Goal: Task Accomplishment & Management: Complete application form

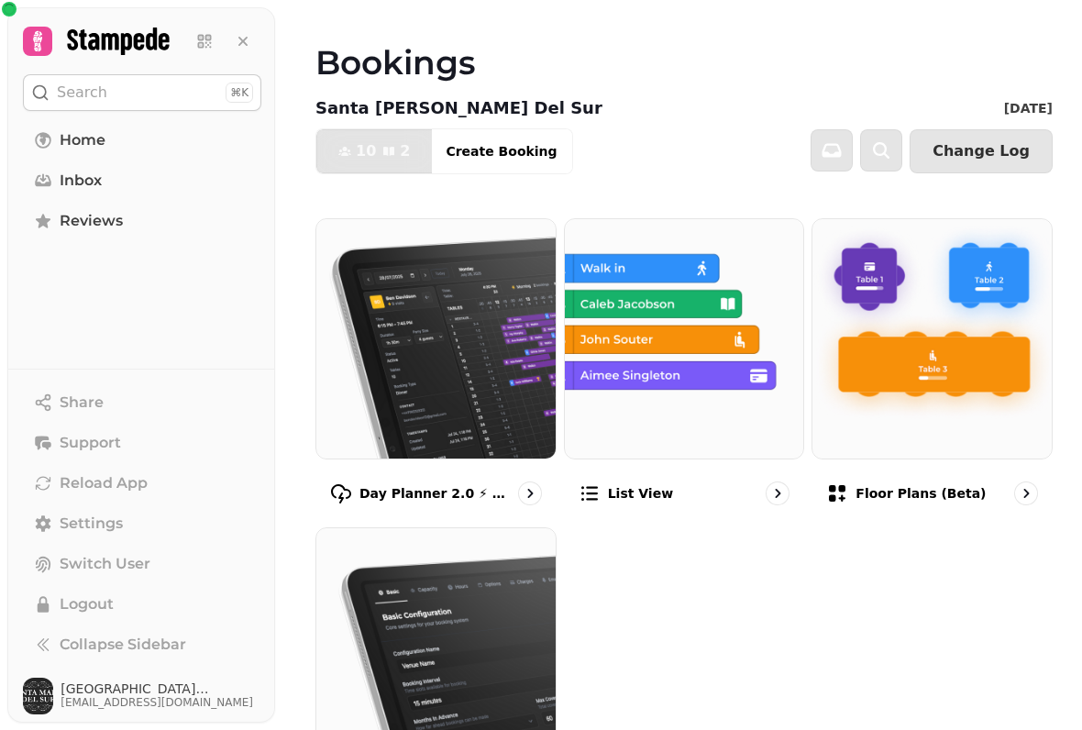
click at [968, 499] on p "Floor Plans (beta)" at bounding box center [921, 493] width 130 height 18
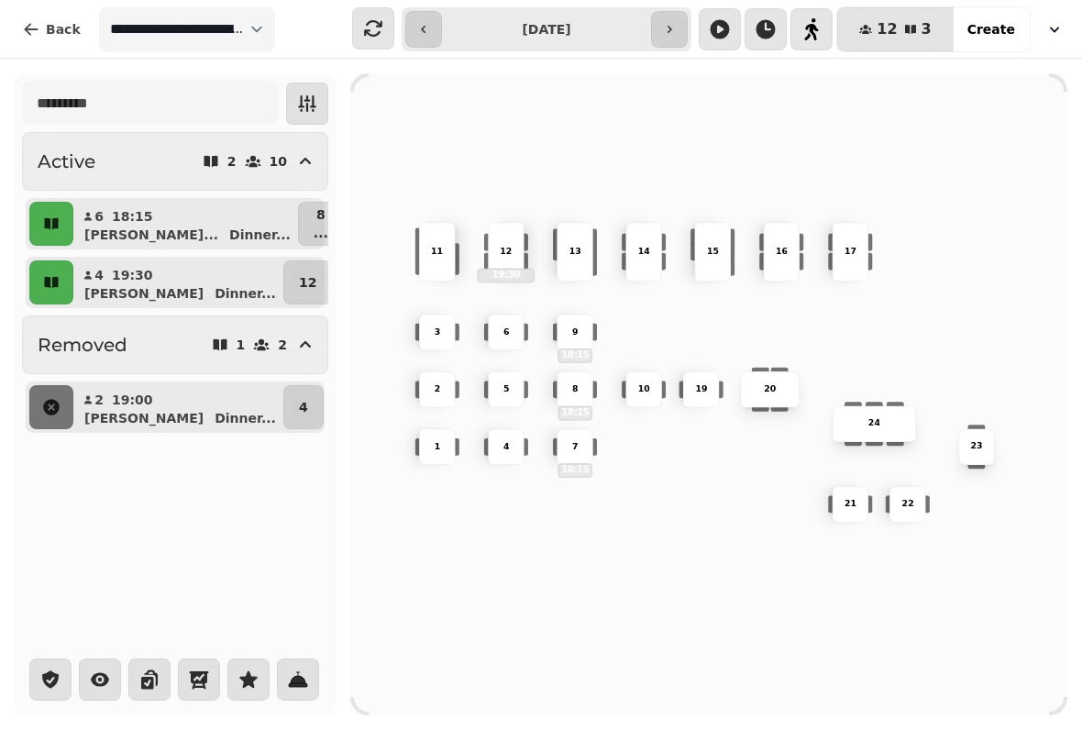
click at [188, 290] on div "[PERSON_NAME] ..." at bounding box center [186, 293] width 188 height 18
select select "**********"
select select "*"
select select "****"
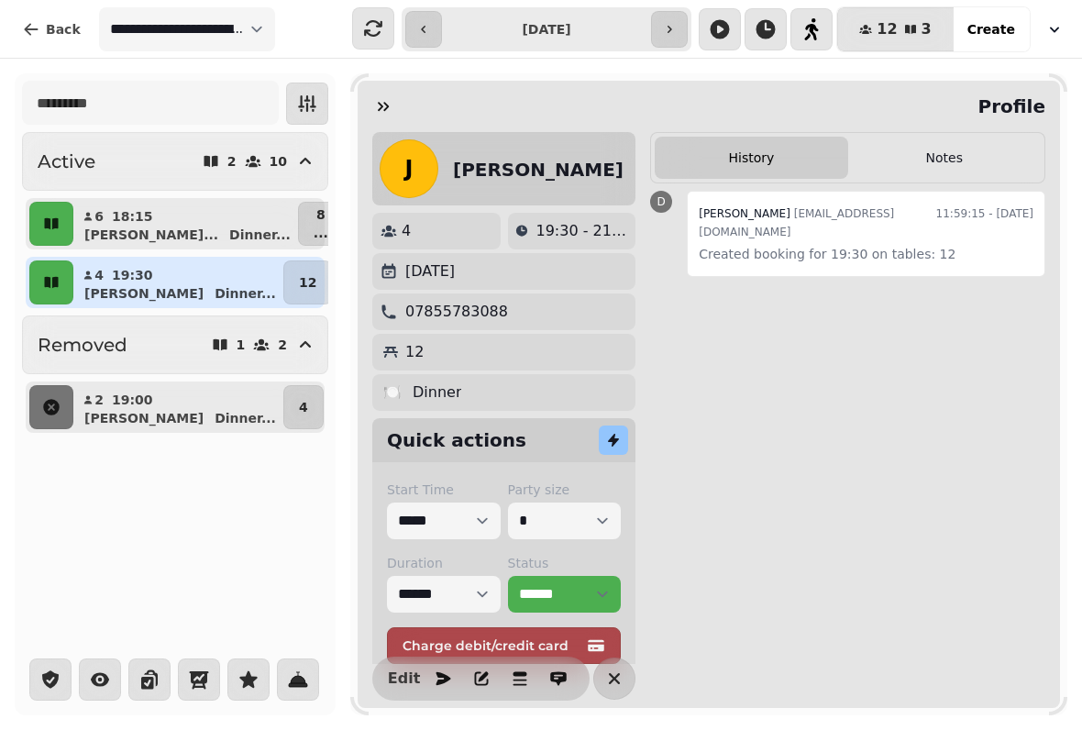
click at [106, 270] on div "4 19:30" at bounding box center [124, 275] width 80 height 18
click at [49, 280] on icon "button" at bounding box center [51, 282] width 14 height 11
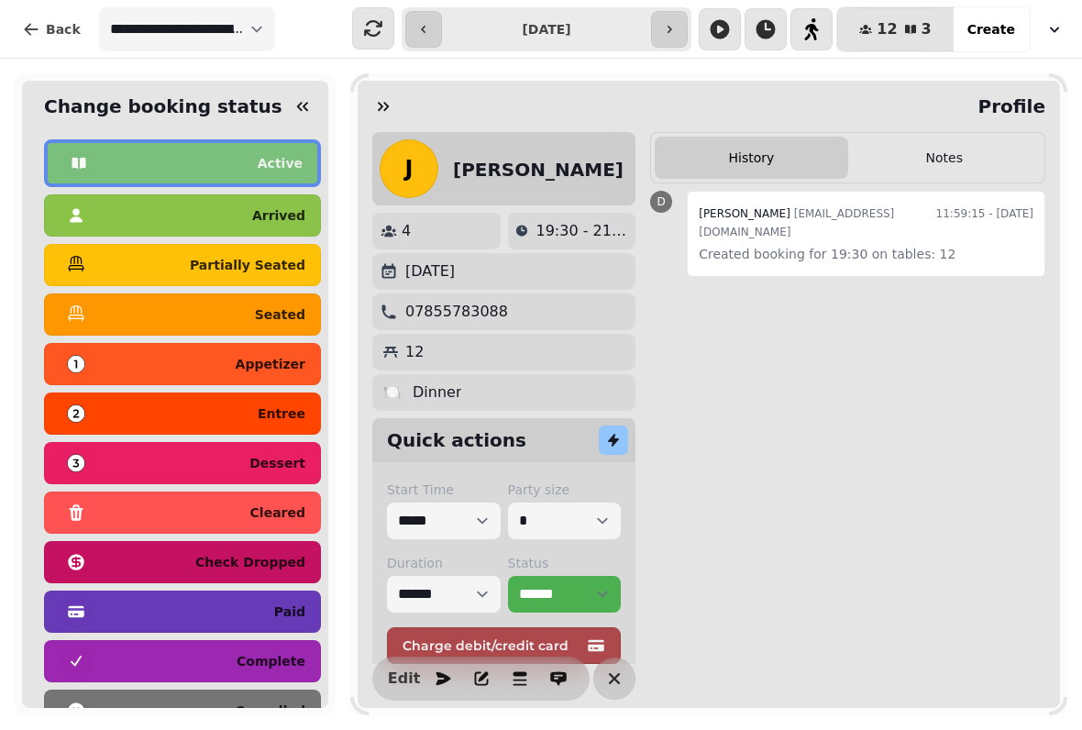
click at [301, 100] on icon "button" at bounding box center [302, 106] width 18 height 18
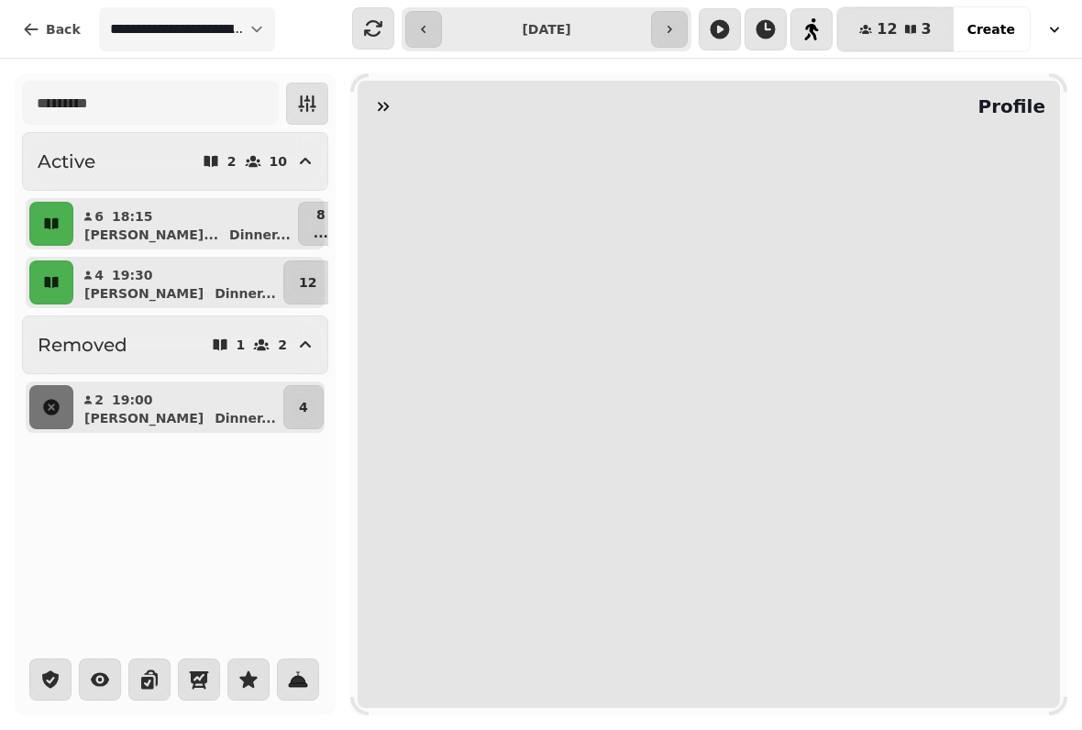
click at [134, 229] on p "[PERSON_NAME]..." at bounding box center [151, 235] width 134 height 18
select select "**********"
select select "*"
select select "****"
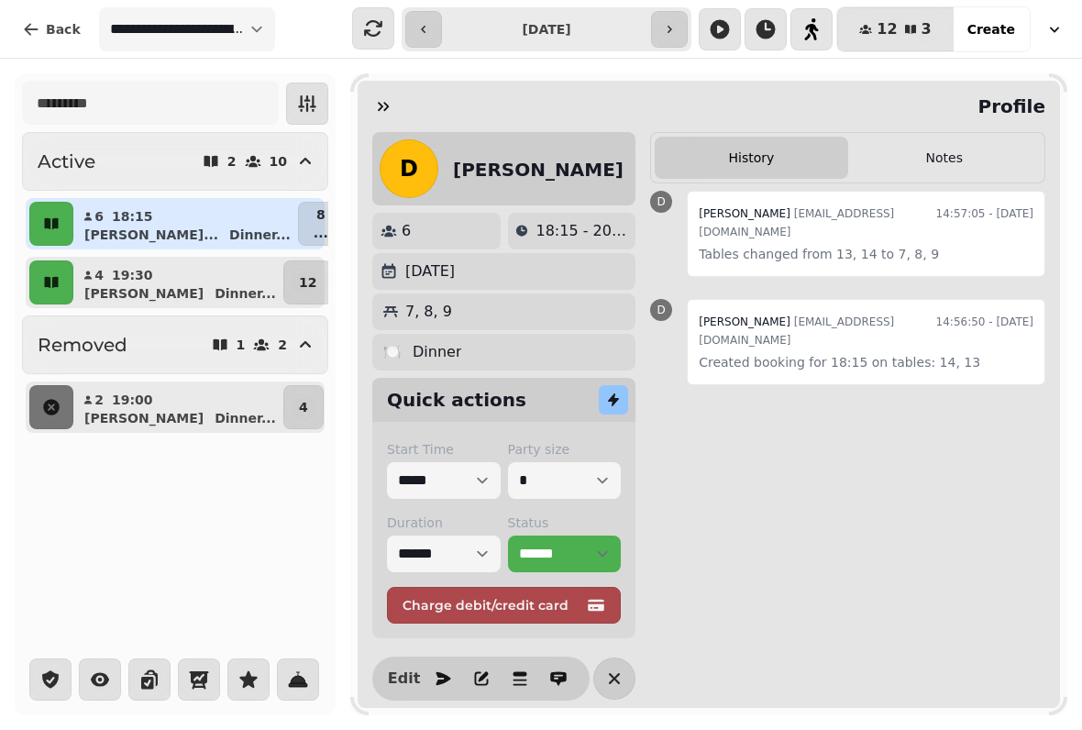
click at [134, 234] on p "[PERSON_NAME]..." at bounding box center [151, 235] width 134 height 18
click at [382, 105] on icon "button" at bounding box center [383, 106] width 11 height 9
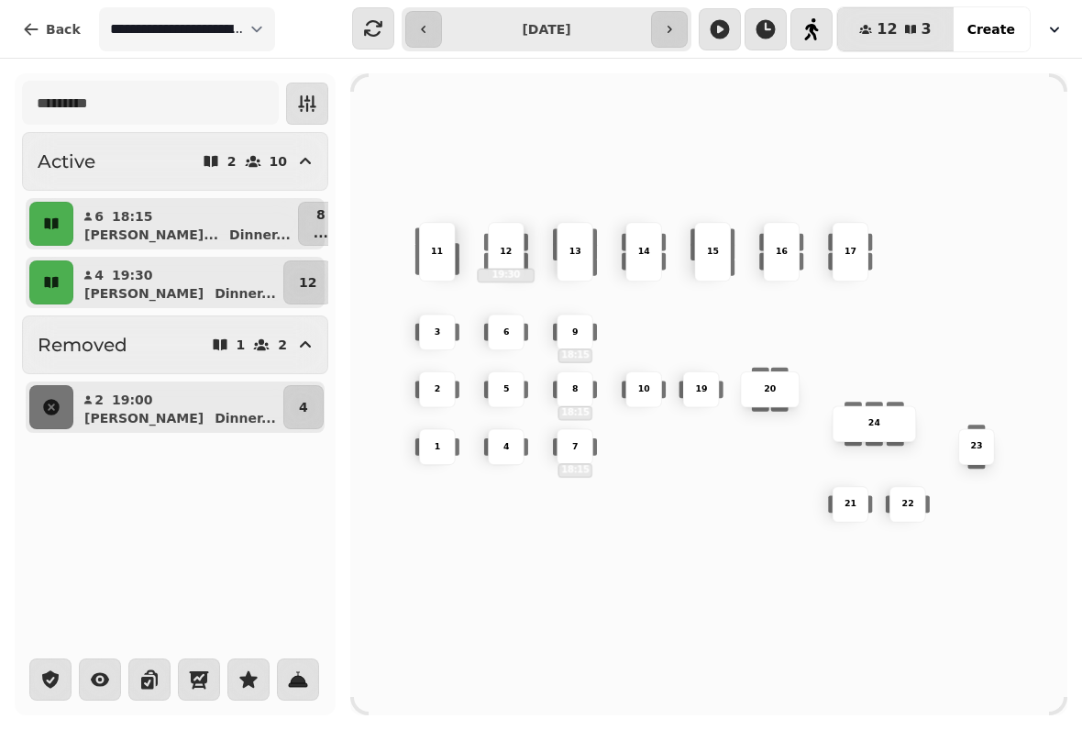
click at [436, 383] on p "2" at bounding box center [438, 389] width 6 height 13
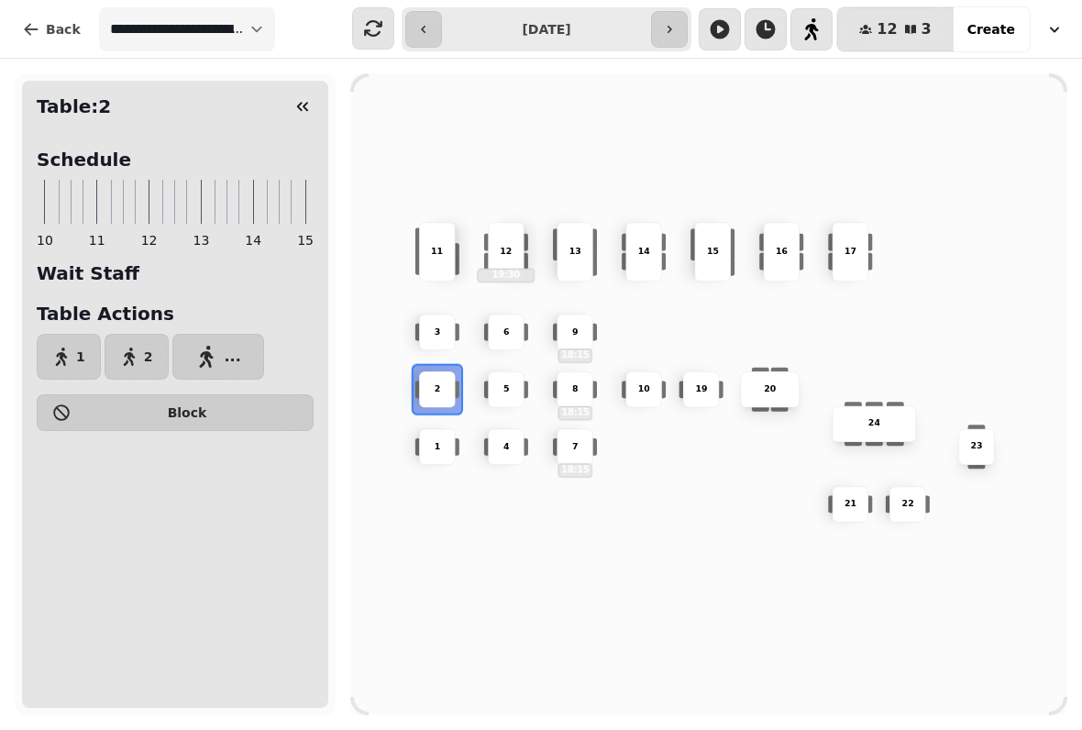
click at [149, 362] on span "2" at bounding box center [148, 356] width 9 height 13
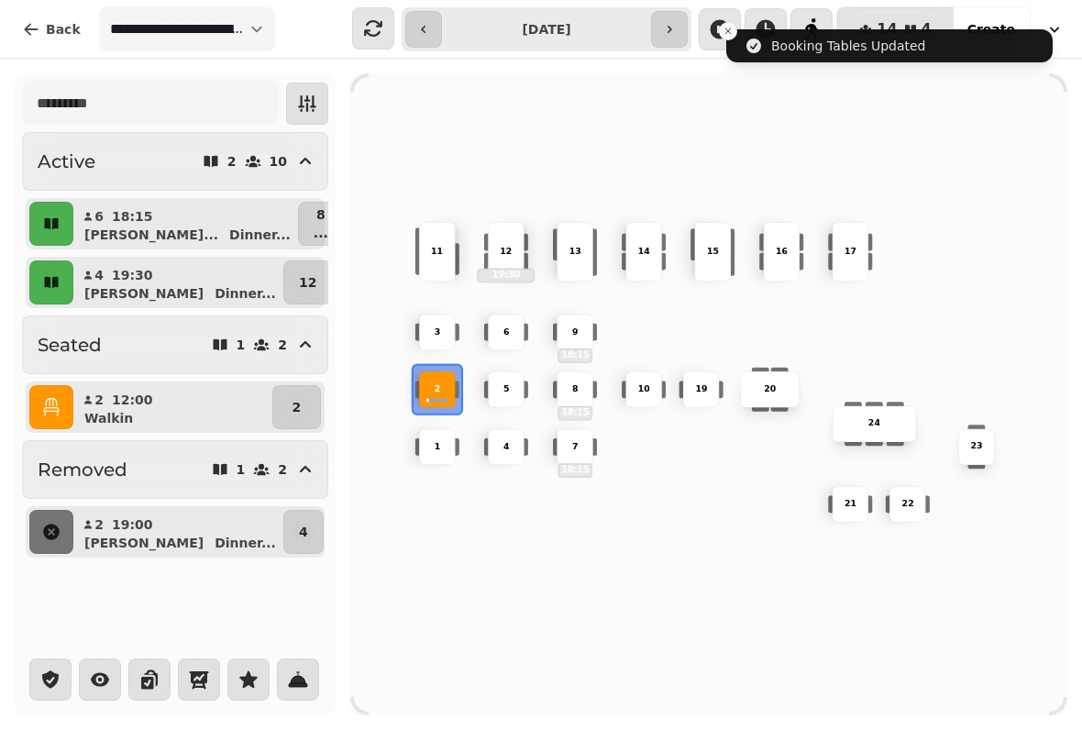
click at [63, 408] on button "button" at bounding box center [51, 407] width 44 height 44
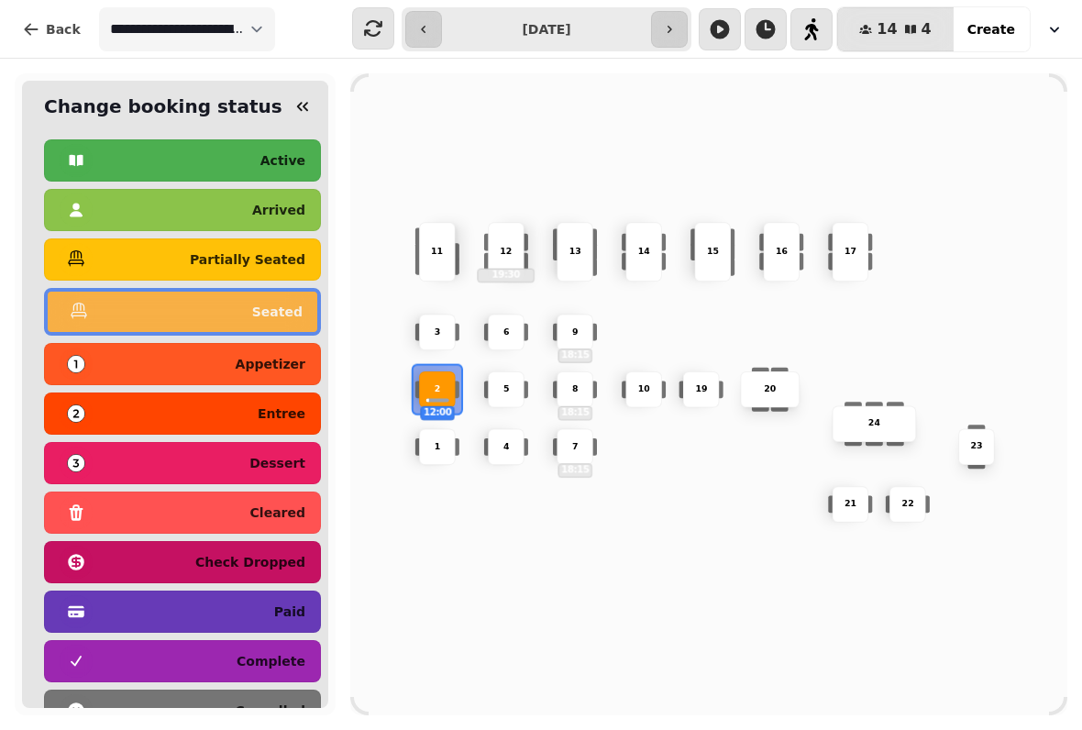
click at [298, 93] on button "button" at bounding box center [302, 106] width 37 height 37
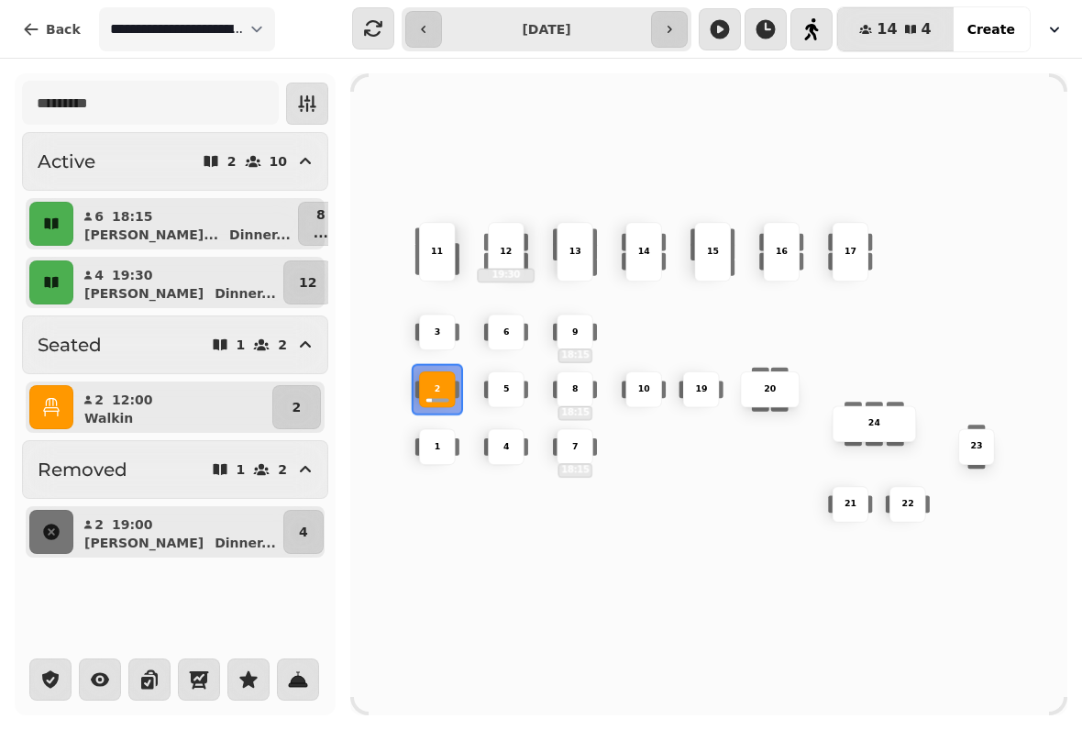
click at [109, 291] on p "[PERSON_NAME]" at bounding box center [143, 293] width 119 height 18
select select "**********"
select select "*"
select select "****"
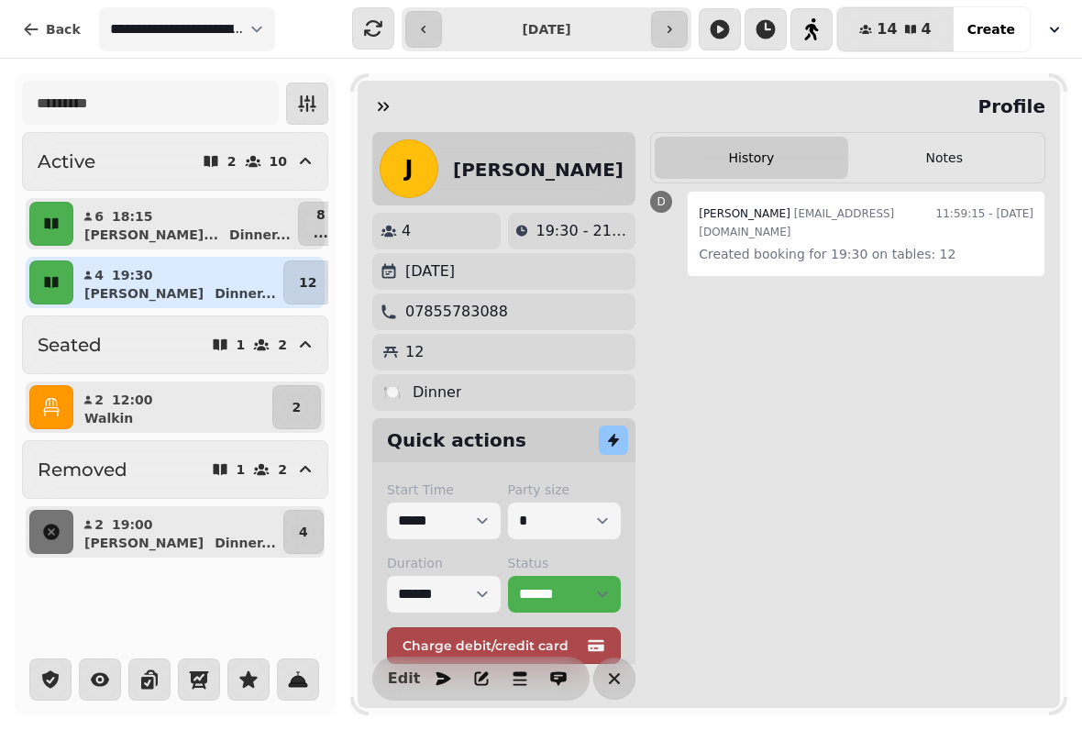
click at [229, 232] on p "Dinner ..." at bounding box center [259, 235] width 61 height 18
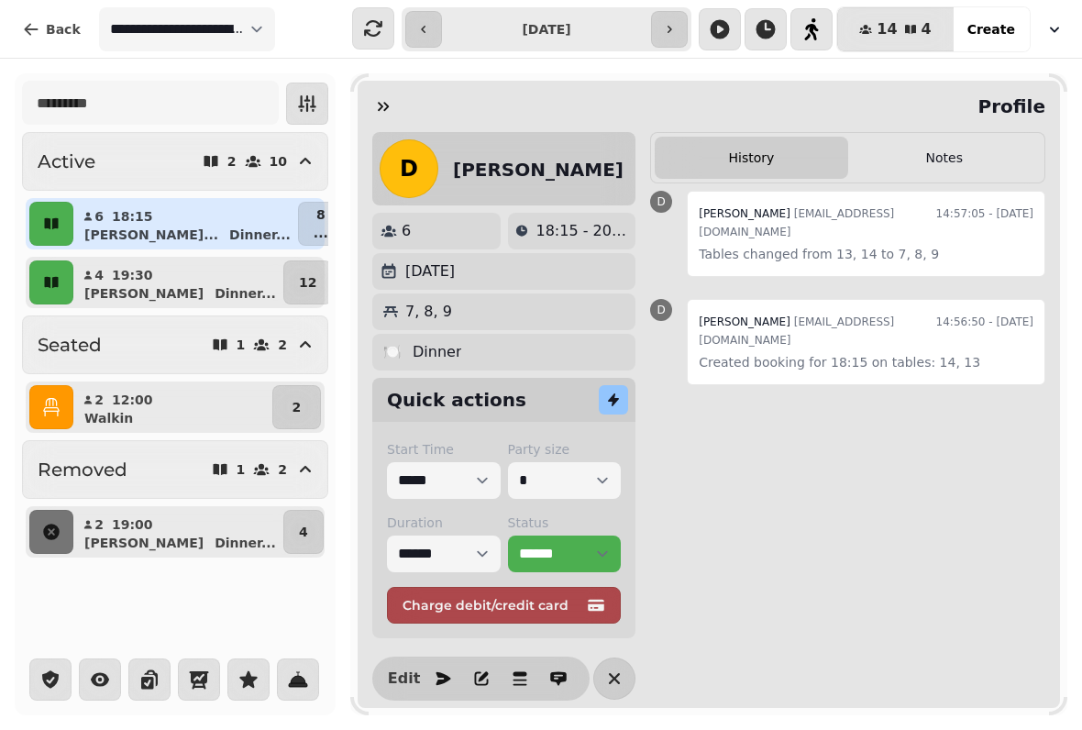
click at [197, 238] on div "[PERSON_NAME]... Dinner ..." at bounding box center [193, 235] width 203 height 18
click at [390, 109] on icon "button" at bounding box center [383, 106] width 18 height 18
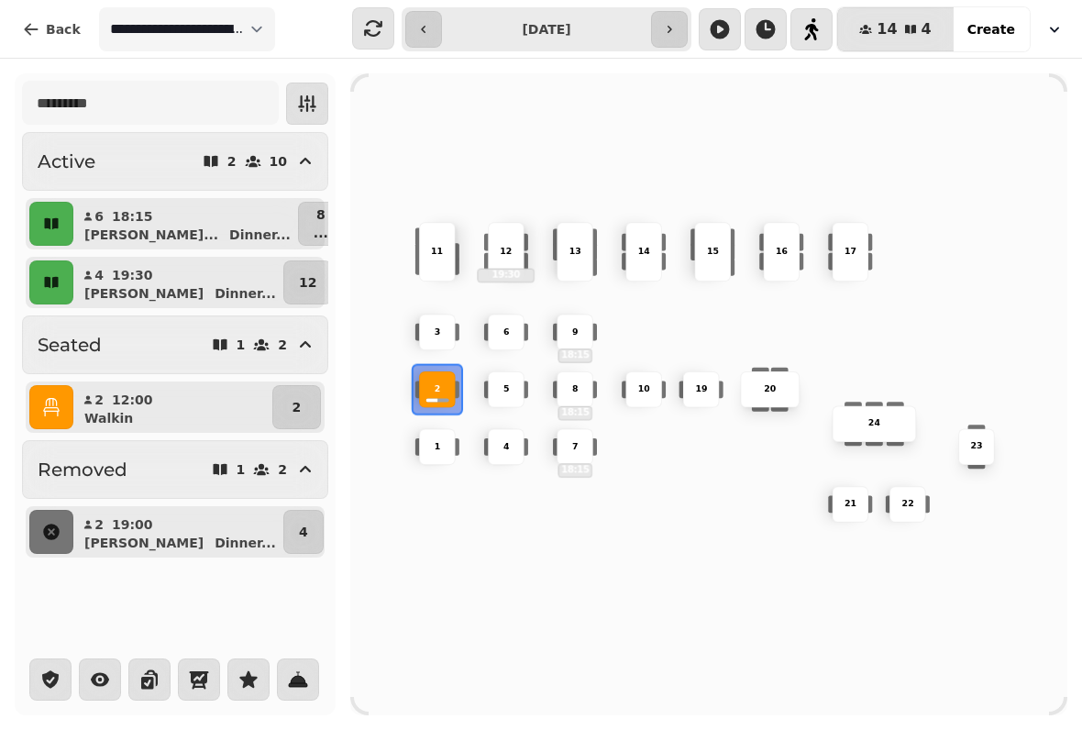
click at [61, 398] on button "button" at bounding box center [51, 407] width 44 height 44
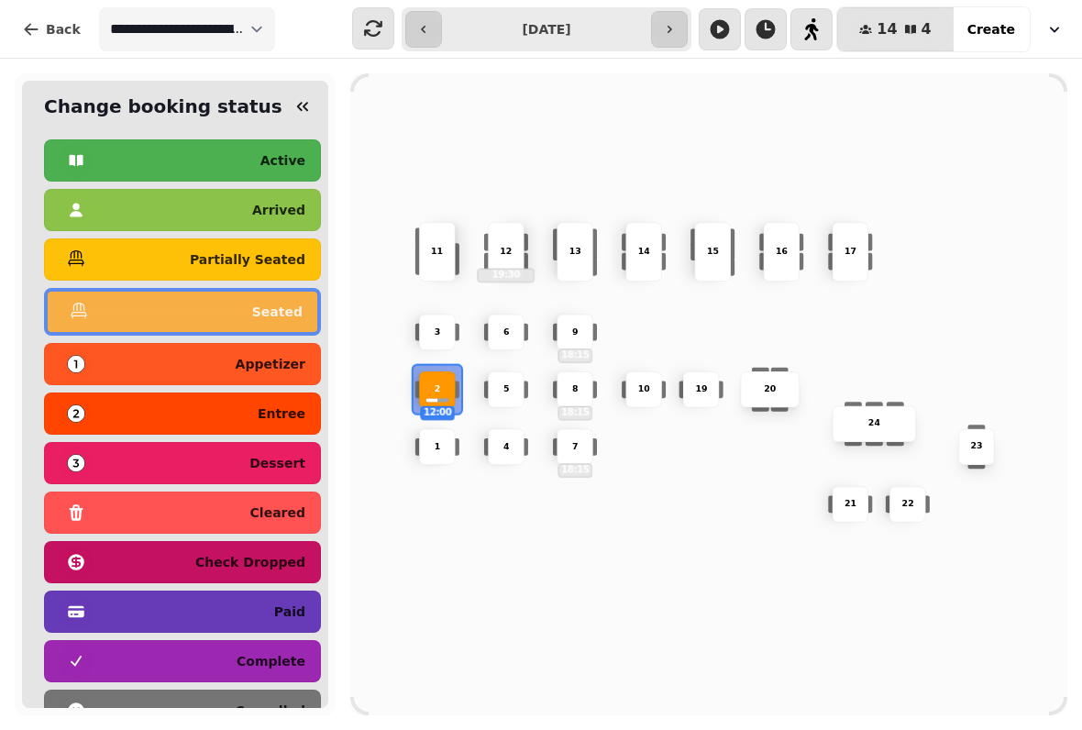
click at [230, 661] on div "complete" at bounding box center [183, 661] width 246 height 29
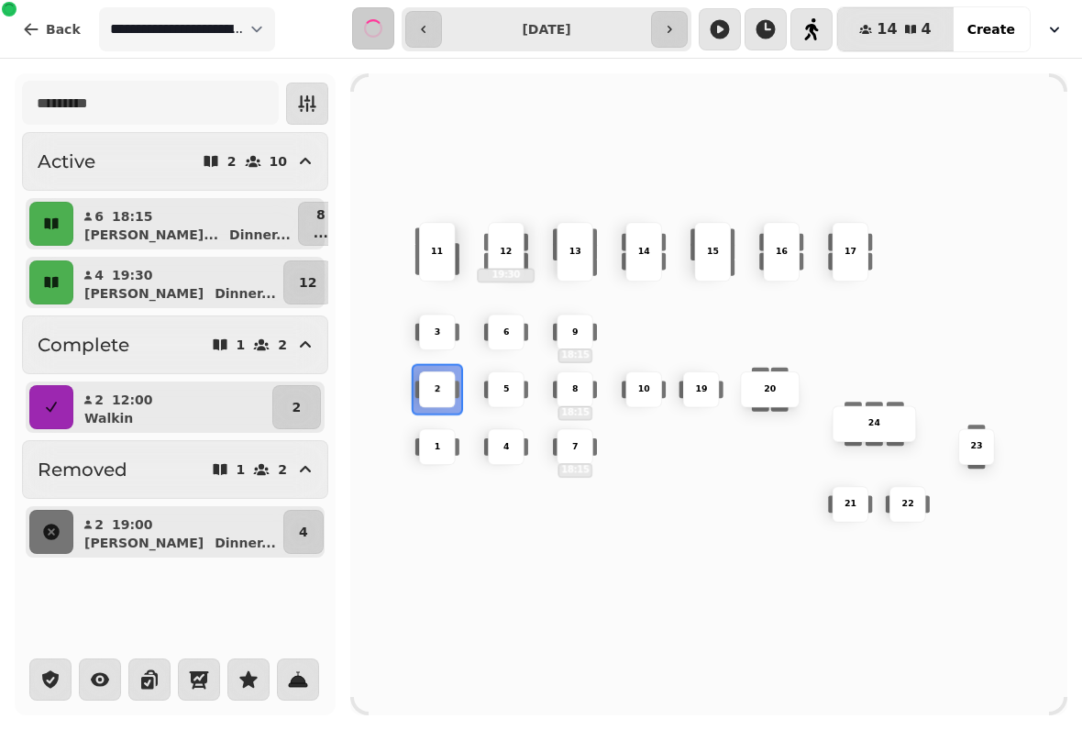
click at [994, 25] on span "Create" at bounding box center [992, 29] width 48 height 13
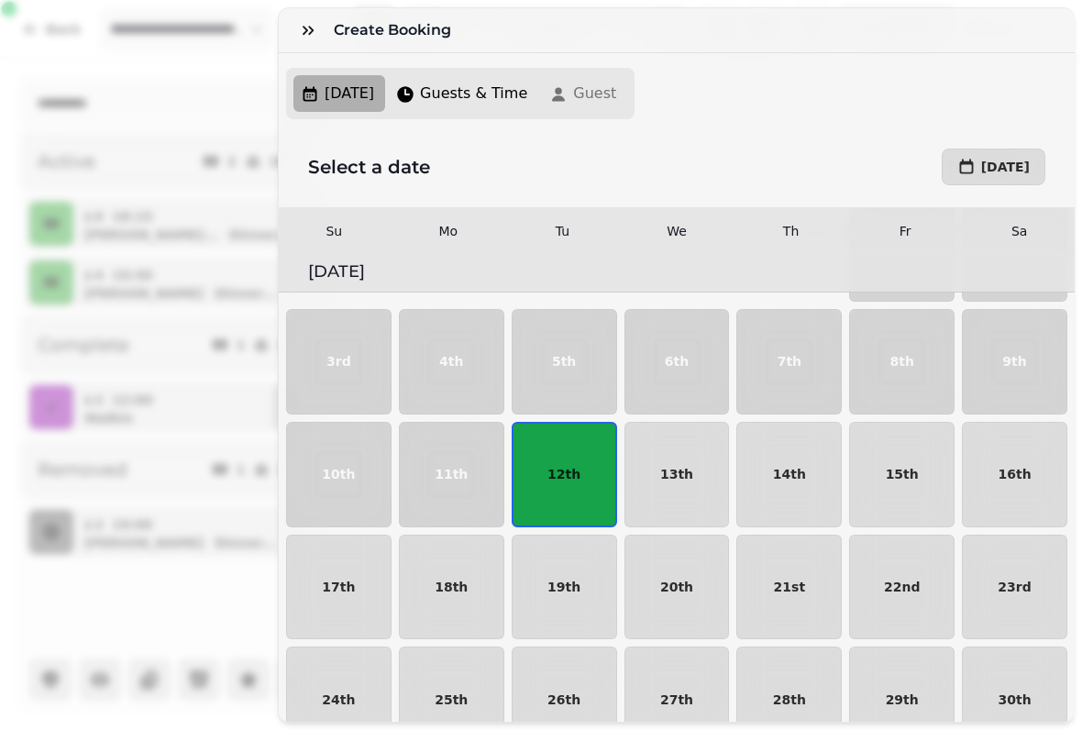
scroll to position [117, 0]
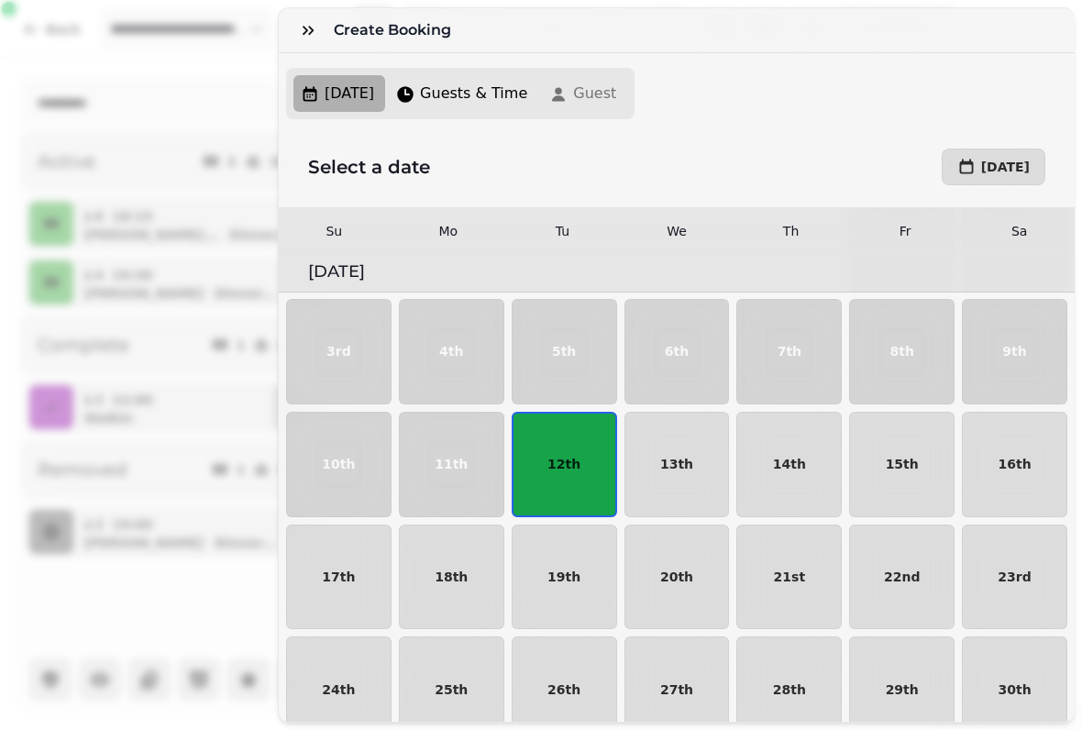
click at [558, 470] on p "12th" at bounding box center [564, 464] width 33 height 13
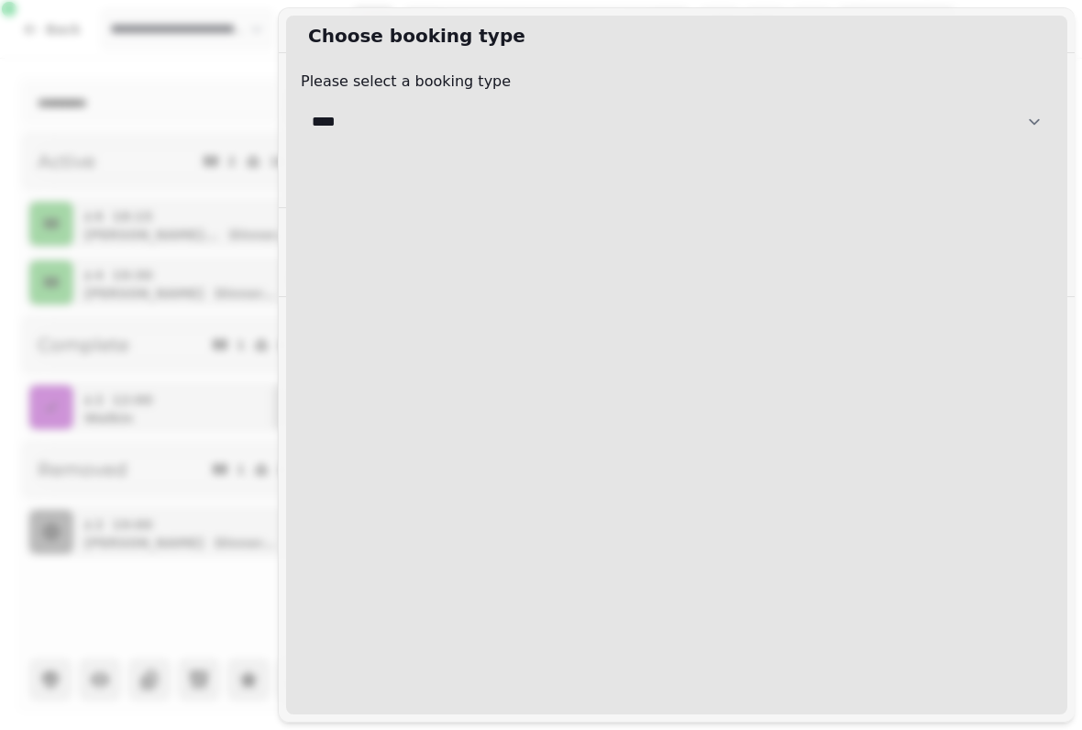
click at [866, 107] on select "**********" at bounding box center [677, 122] width 752 height 44
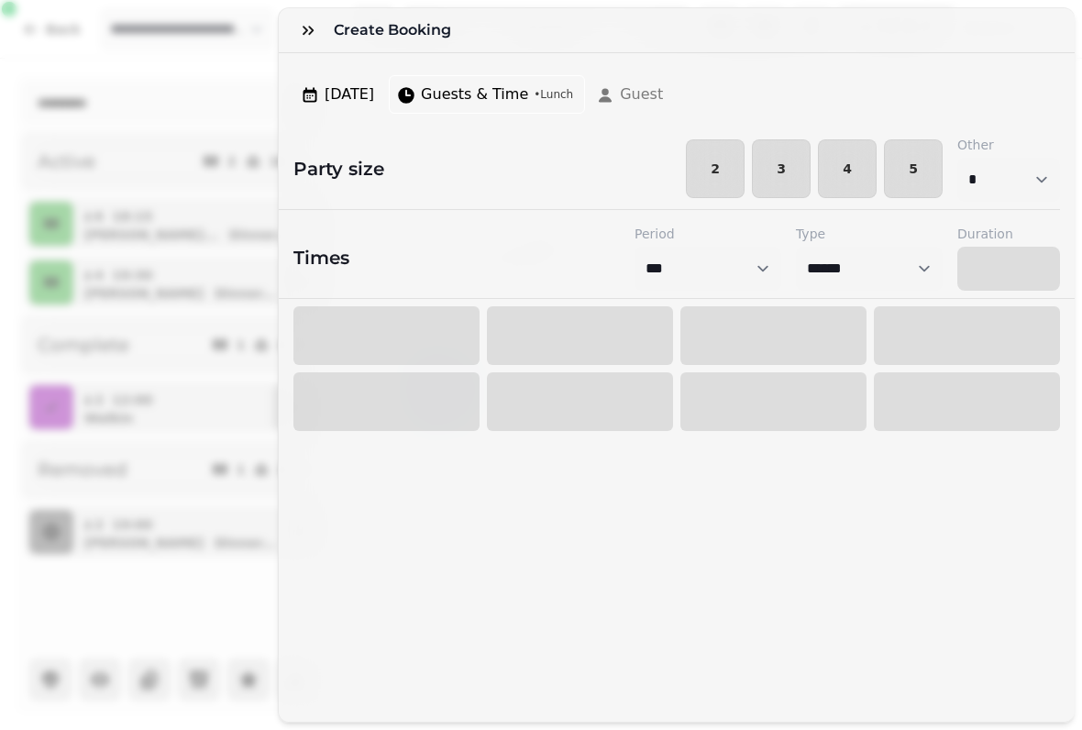
click at [844, 174] on span "4" at bounding box center [848, 168] width 28 height 13
click at [841, 159] on button "4" at bounding box center [847, 168] width 59 height 59
click at [731, 260] on select "*** ******* ********* *******" at bounding box center [708, 269] width 147 height 44
select select "*********"
click at [410, 313] on div at bounding box center [386, 335] width 186 height 59
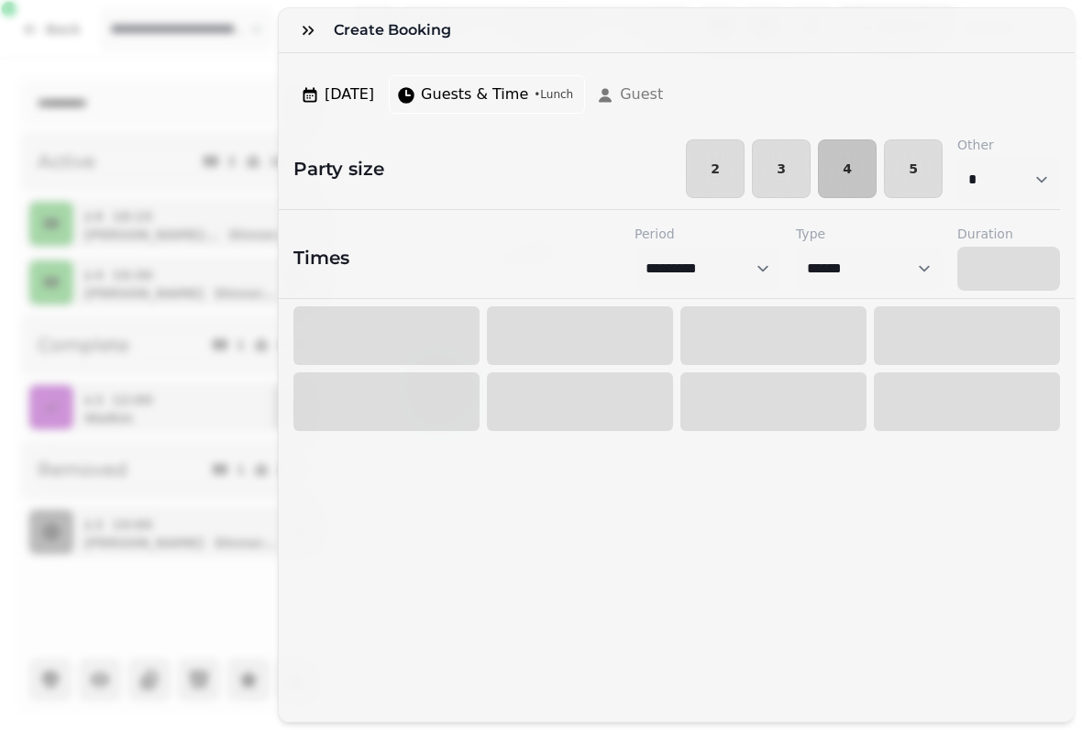
click at [581, 328] on div at bounding box center [580, 335] width 186 height 59
click at [525, 85] on span "Guests & Time" at bounding box center [474, 94] width 107 height 22
click at [528, 95] on span "Guests & Time" at bounding box center [474, 94] width 107 height 22
click at [523, 94] on span "Guests & Time" at bounding box center [474, 94] width 107 height 22
click at [573, 96] on span "• Lunch" at bounding box center [553, 94] width 39 height 15
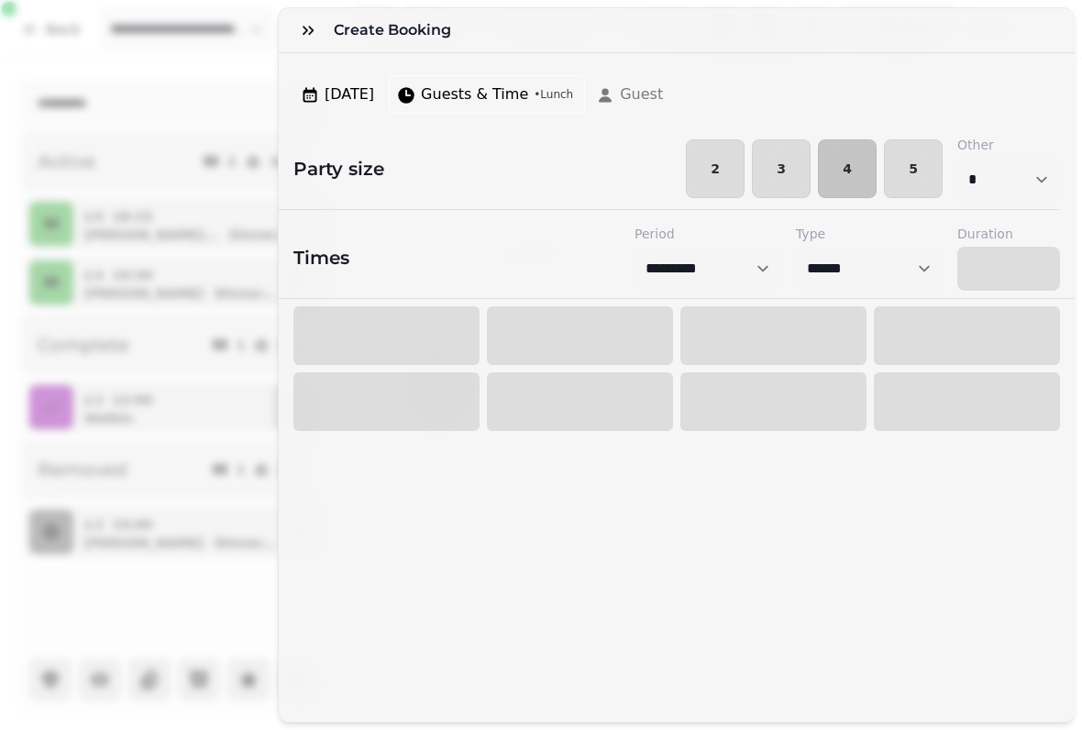
click at [302, 31] on icon "button" at bounding box center [308, 30] width 18 height 18
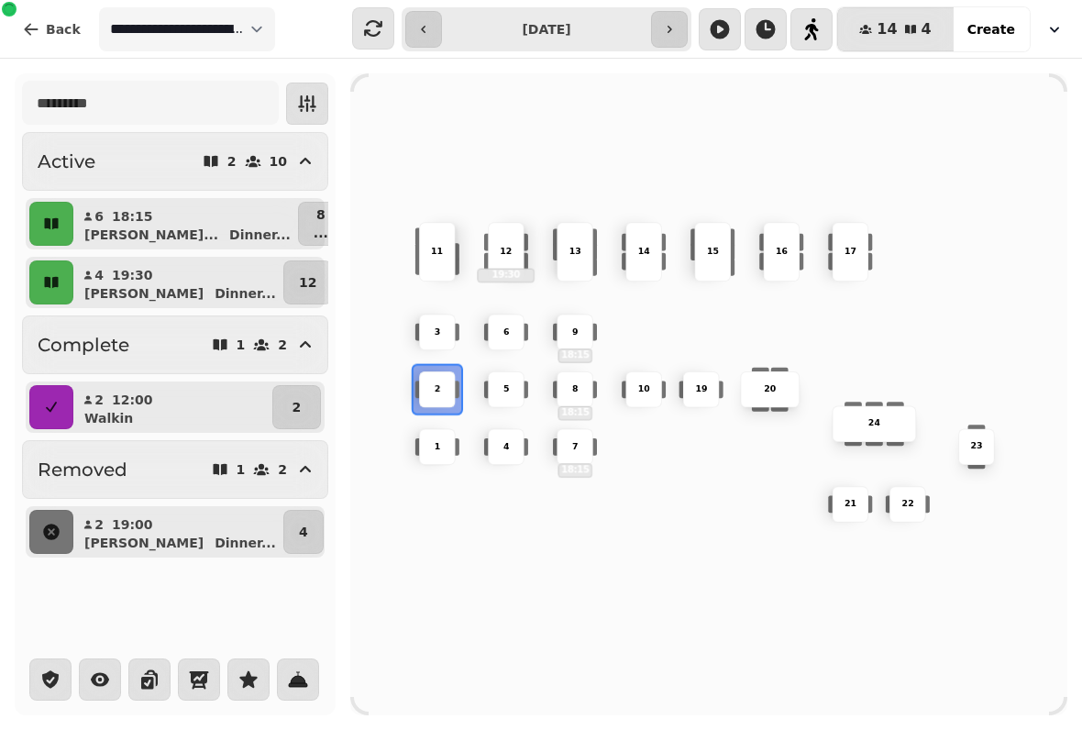
click at [1003, 28] on span "Create" at bounding box center [992, 29] width 48 height 13
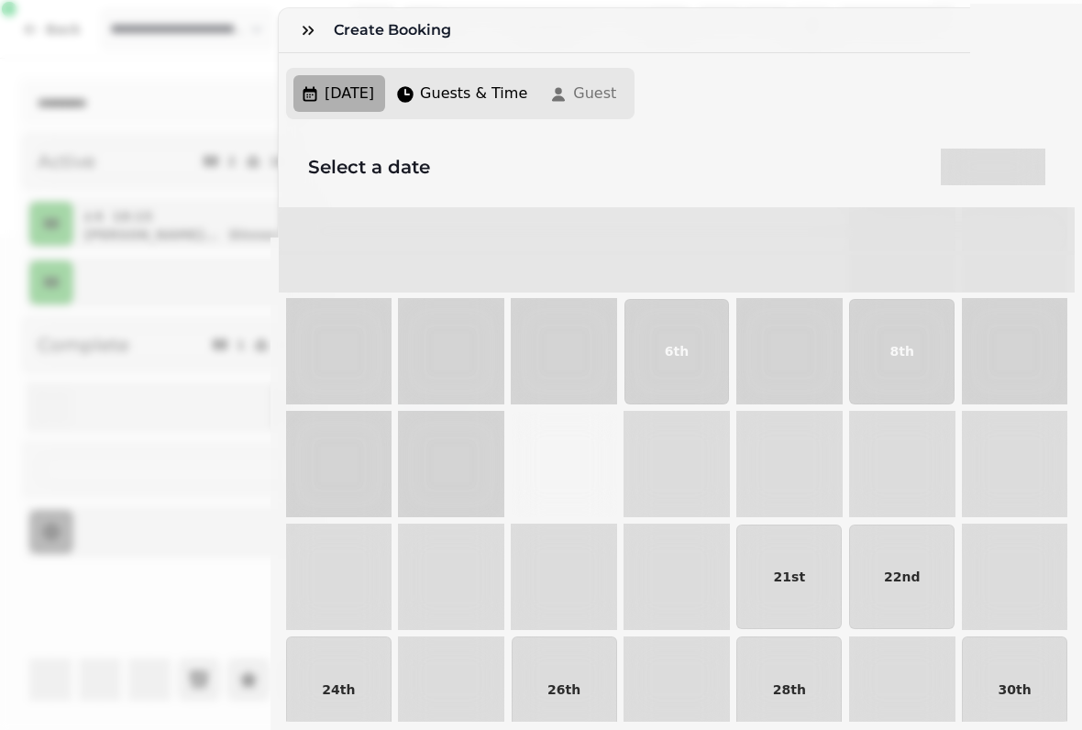
click at [586, 446] on button "12th" at bounding box center [564, 464] width 105 height 105
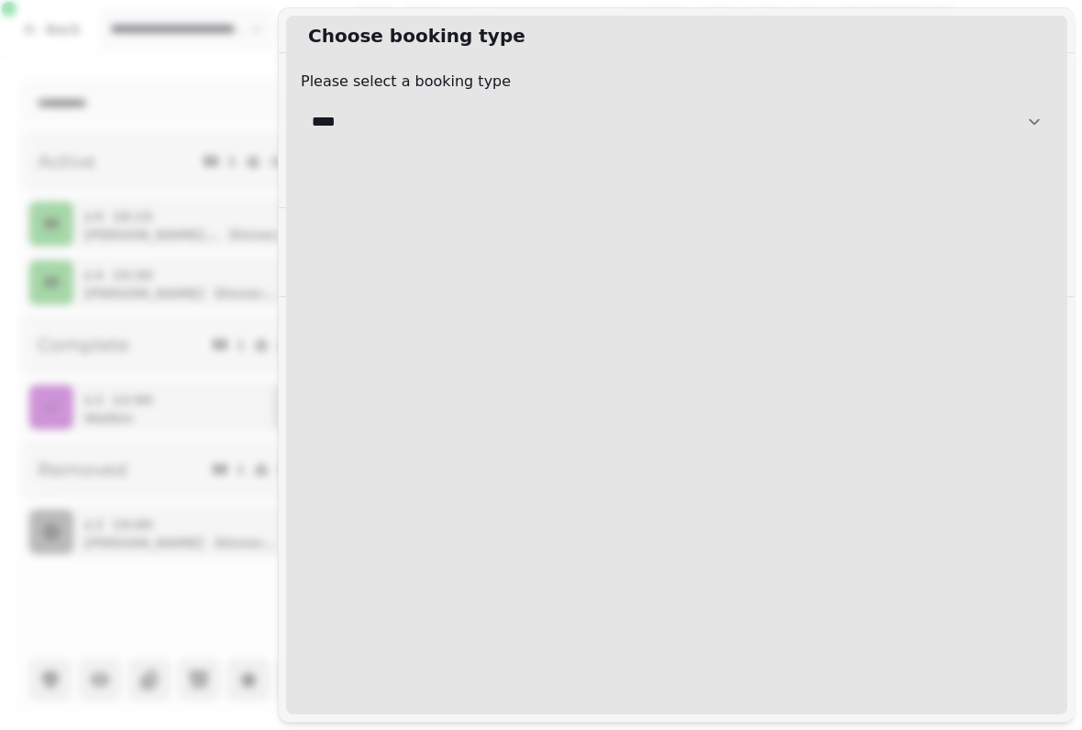
click at [746, 118] on select "**********" at bounding box center [677, 122] width 752 height 44
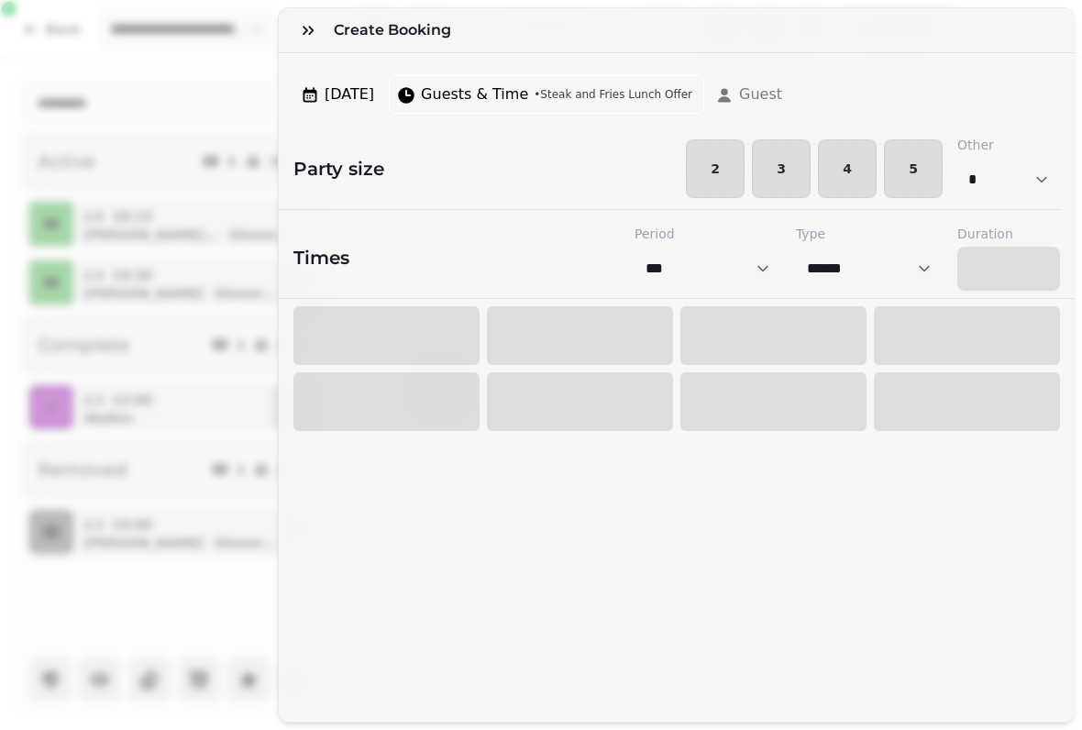
click at [858, 163] on span "4" at bounding box center [848, 168] width 28 height 13
click at [660, 83] on div "Guests & Time • Steak and Fries Lunch Offer" at bounding box center [544, 94] width 295 height 22
click at [297, 29] on button "button" at bounding box center [308, 30] width 37 height 37
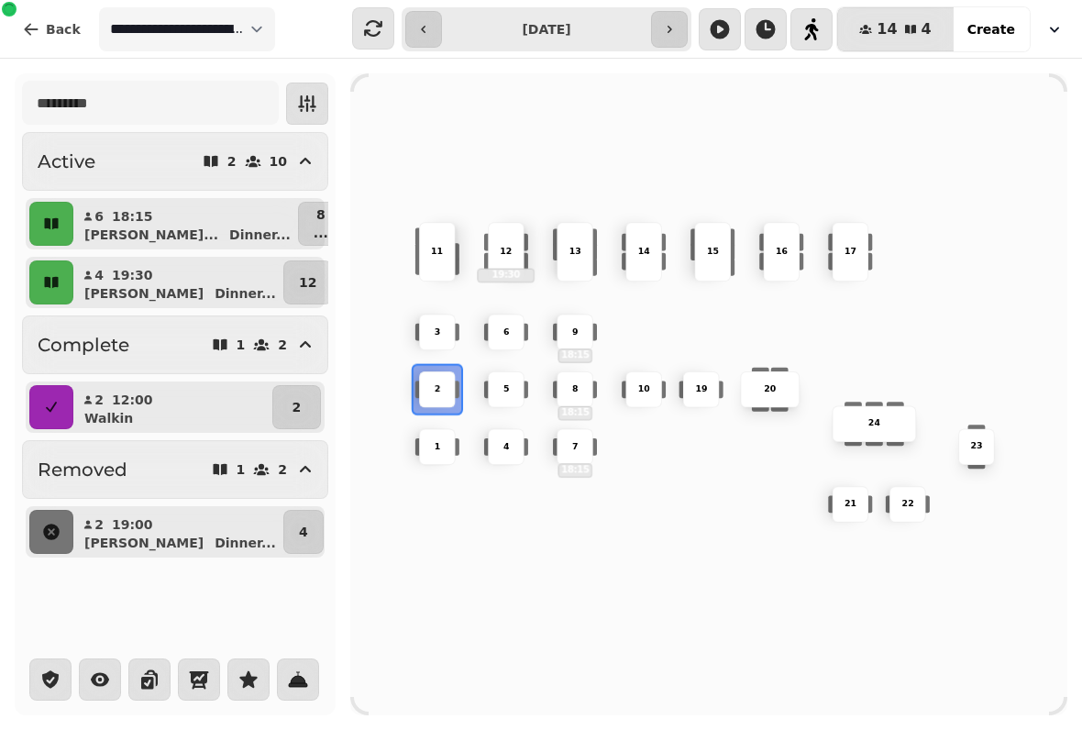
click at [916, 26] on icon "button" at bounding box center [910, 29] width 11 height 9
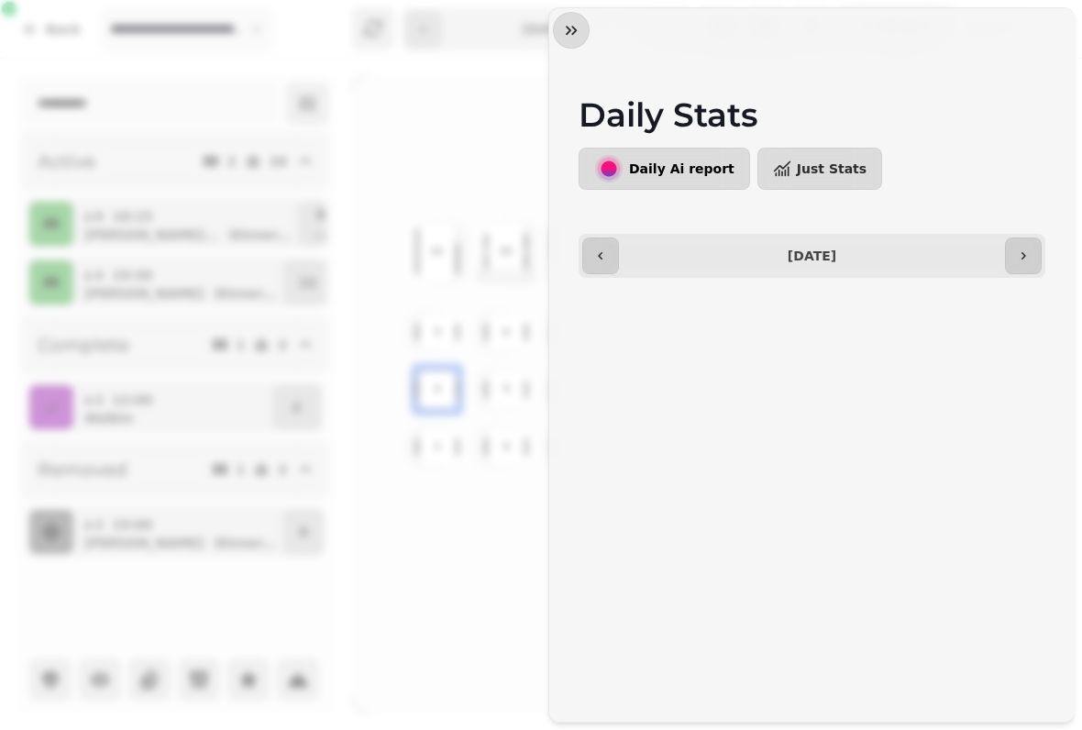
click at [812, 181] on button "Just Stats" at bounding box center [820, 169] width 125 height 42
click at [588, 22] on button "button" at bounding box center [571, 30] width 37 height 37
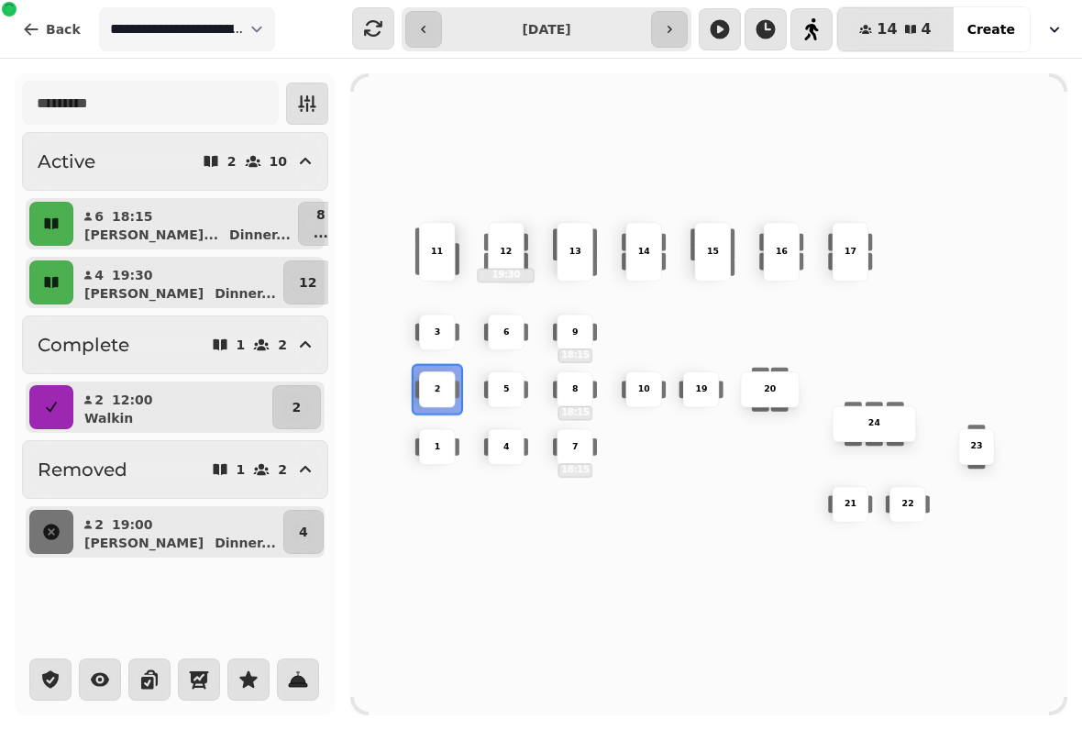
click at [1004, 33] on span "Create" at bounding box center [992, 29] width 48 height 13
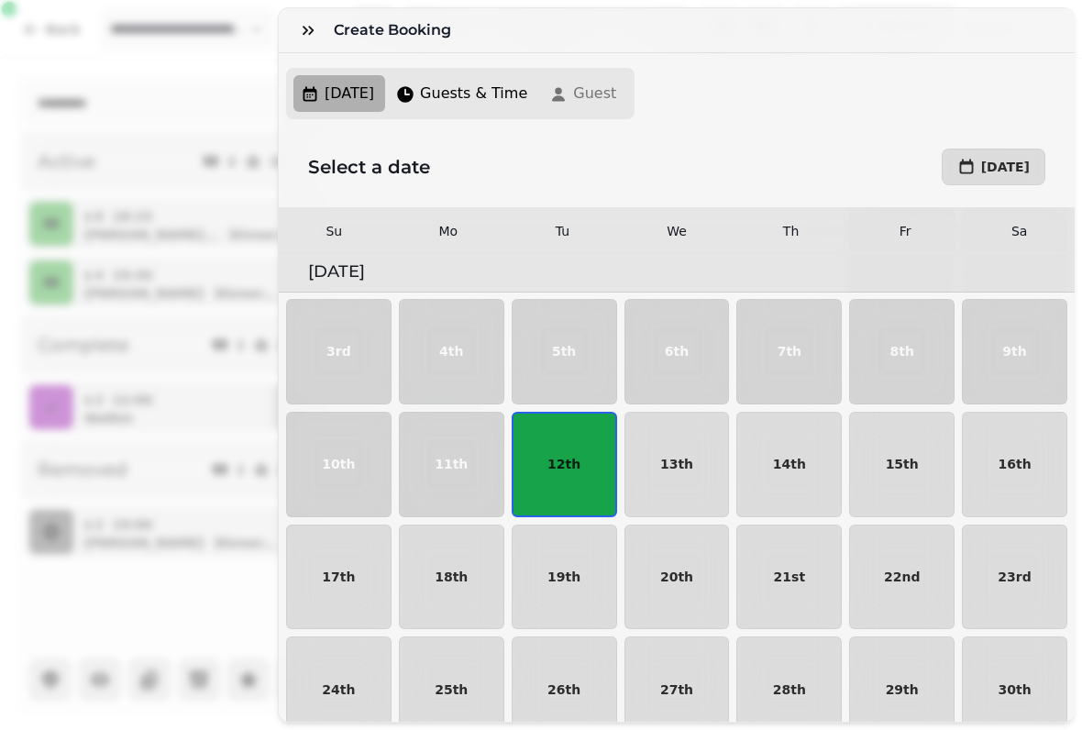
click at [574, 455] on button "12th" at bounding box center [564, 464] width 105 height 105
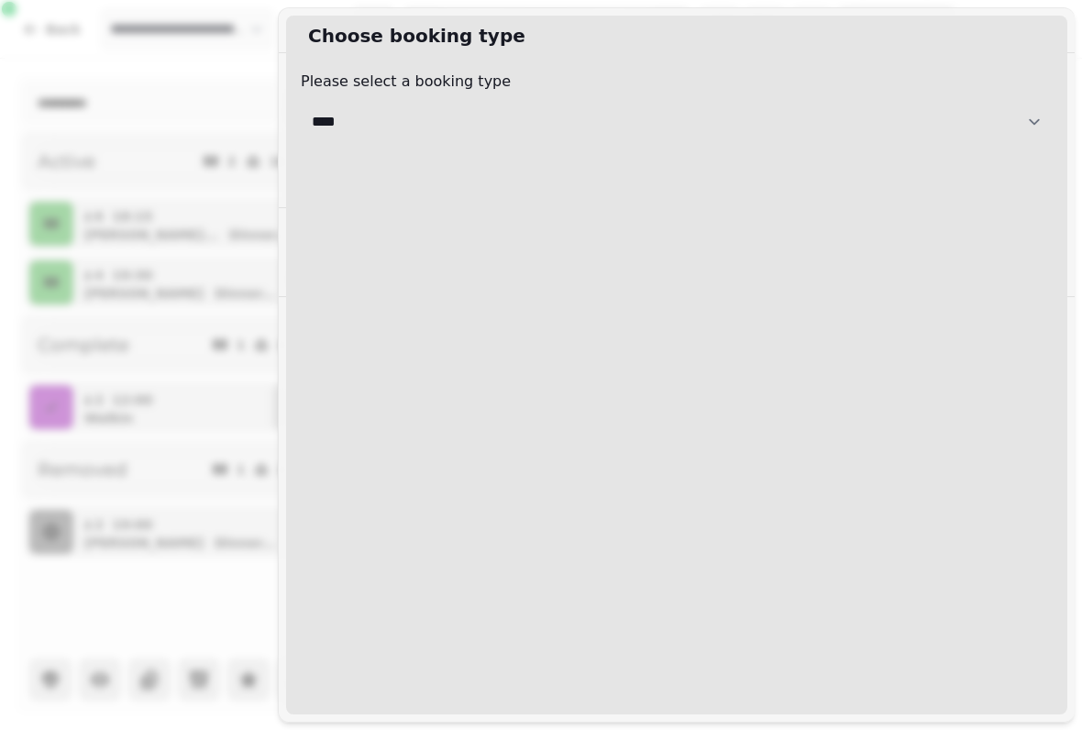
click at [924, 111] on select "**********" at bounding box center [677, 122] width 752 height 44
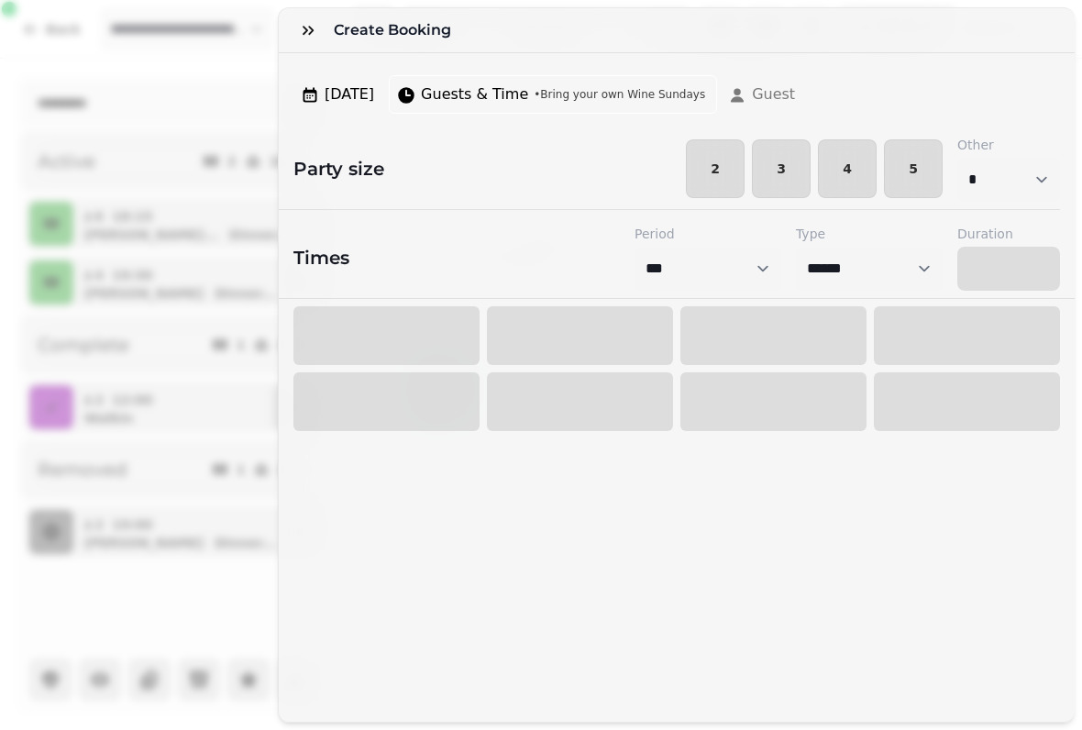
click at [874, 167] on button "4" at bounding box center [847, 168] width 59 height 59
click at [376, 331] on div at bounding box center [386, 335] width 186 height 59
click at [601, 91] on span "• Bring your own Wine Sundays" at bounding box center [620, 94] width 172 height 15
click at [326, 39] on button "button" at bounding box center [308, 30] width 37 height 37
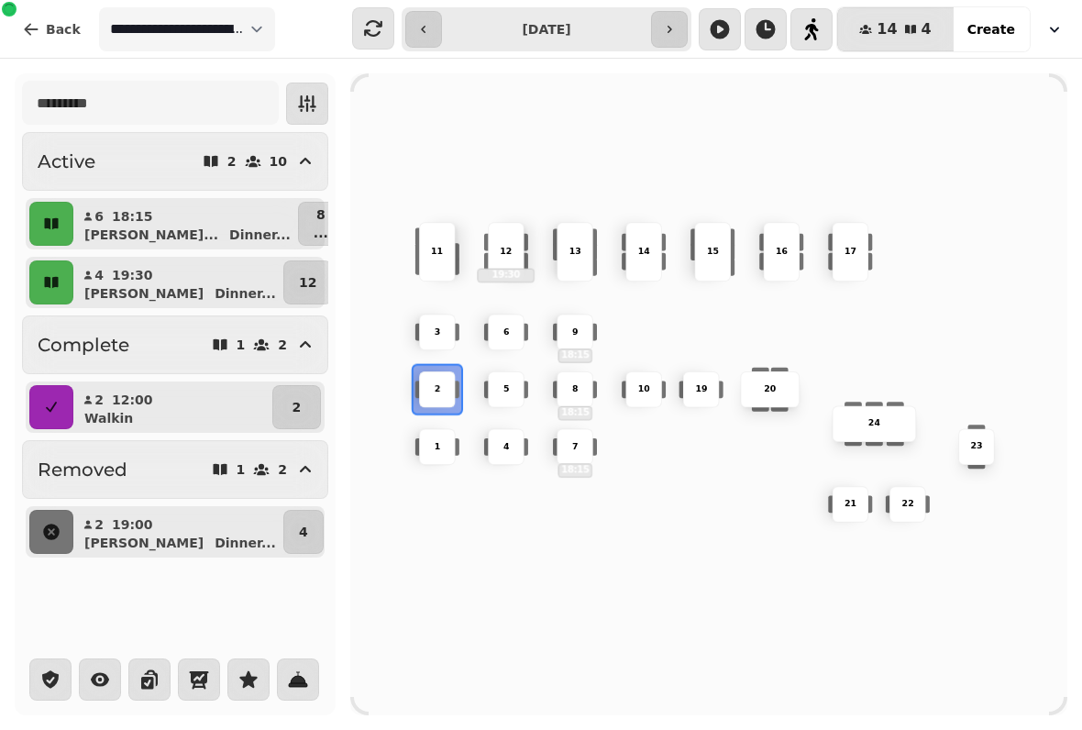
click at [997, 32] on span "Create" at bounding box center [992, 29] width 48 height 13
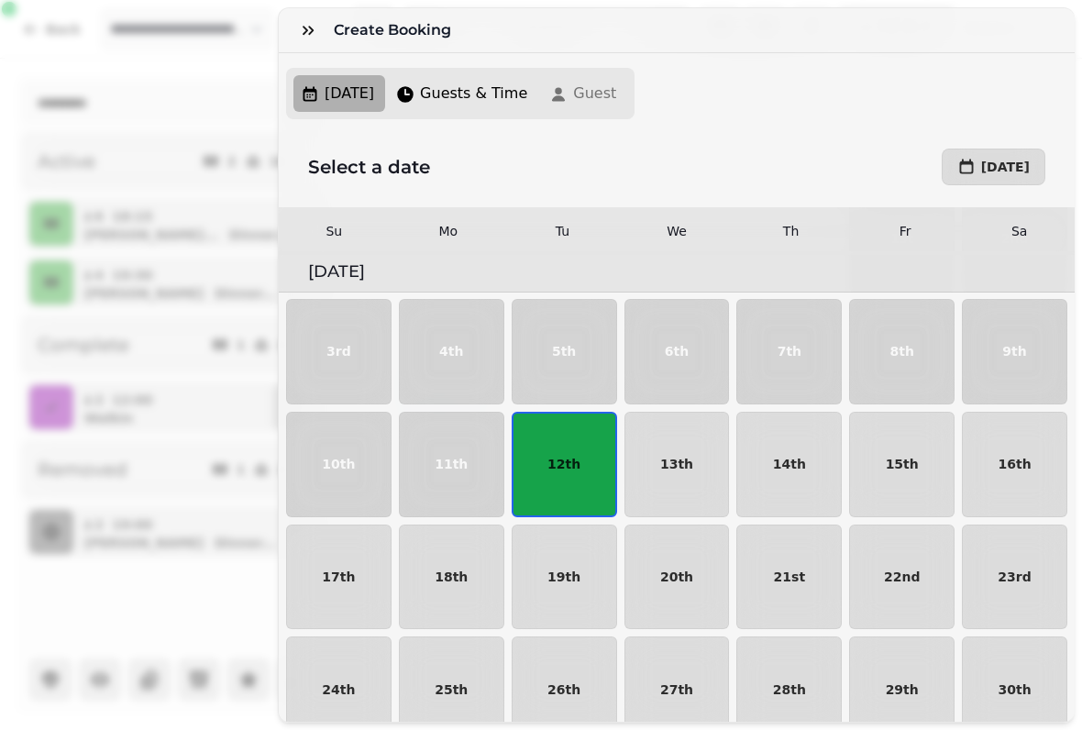
click at [563, 474] on button "12th" at bounding box center [564, 464] width 105 height 105
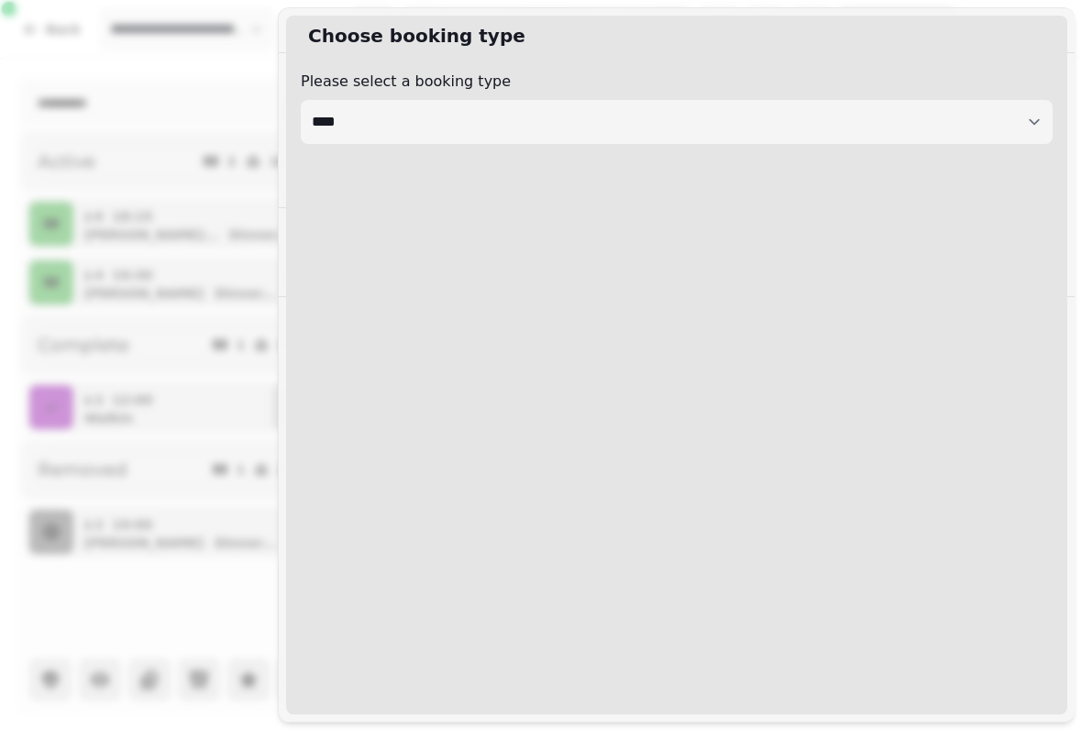
click at [401, 92] on p "Please select a booking type" at bounding box center [677, 82] width 752 height 22
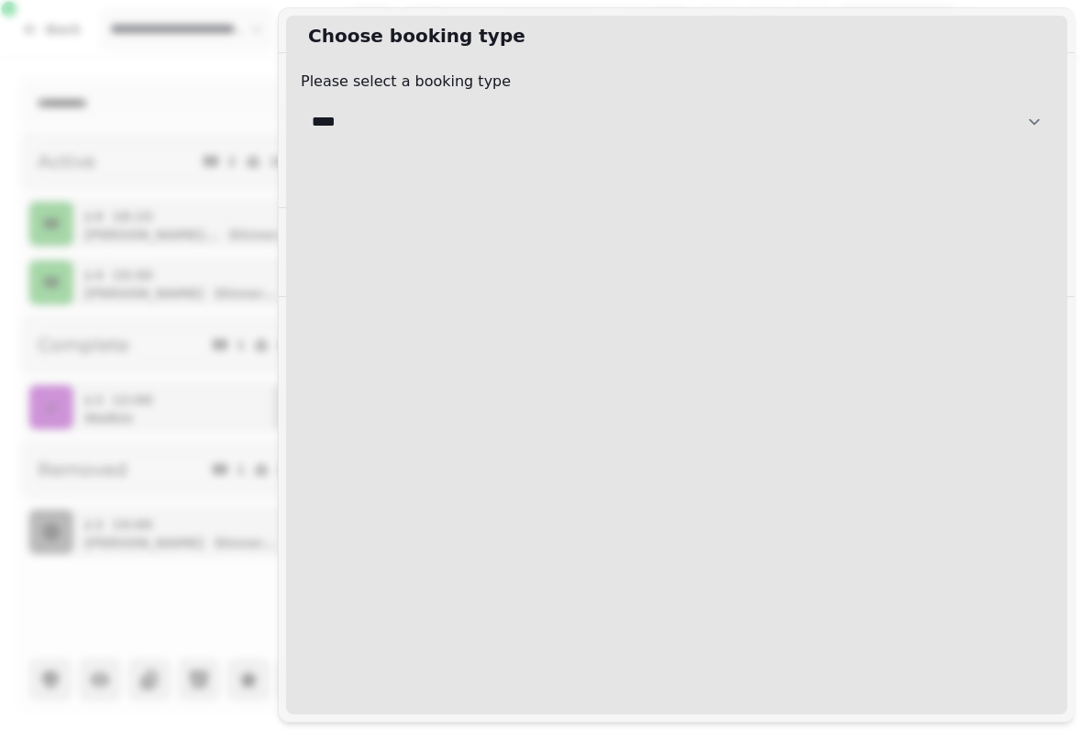
click at [416, 122] on select "**********" at bounding box center [677, 122] width 752 height 44
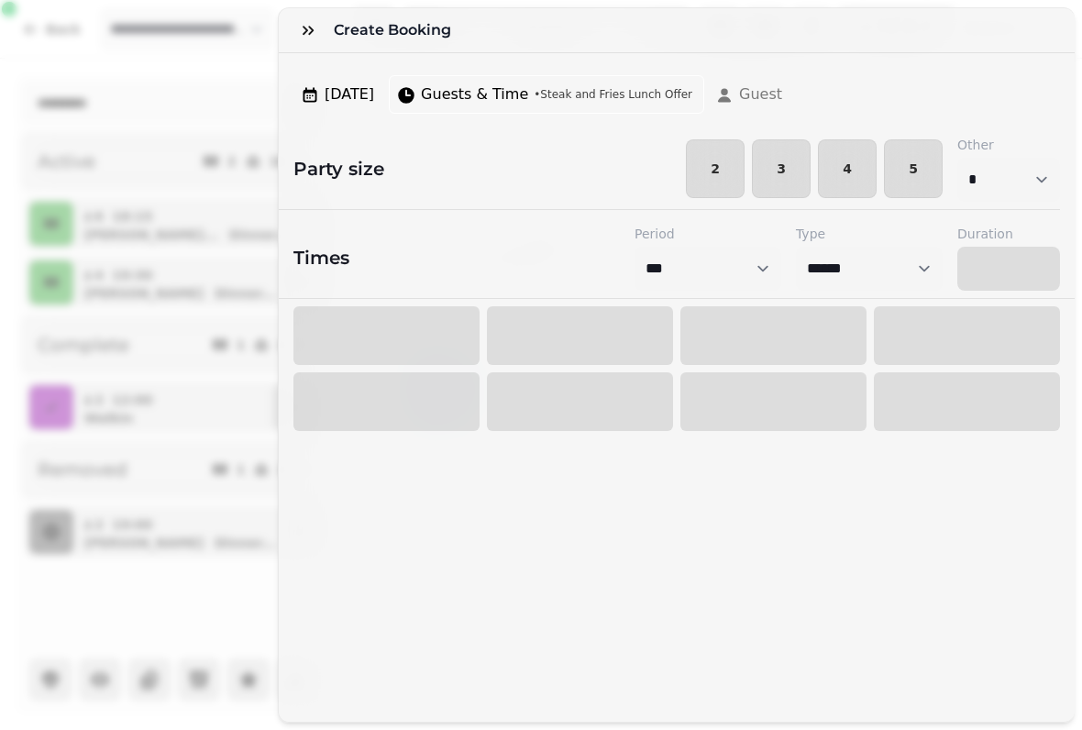
click at [830, 172] on button "4" at bounding box center [847, 168] width 59 height 59
click at [995, 287] on div at bounding box center [1009, 269] width 103 height 44
click at [695, 276] on select "*** ******* ********* *******" at bounding box center [708, 269] width 147 height 44
select select "*********"
click at [409, 336] on div at bounding box center [386, 335] width 186 height 59
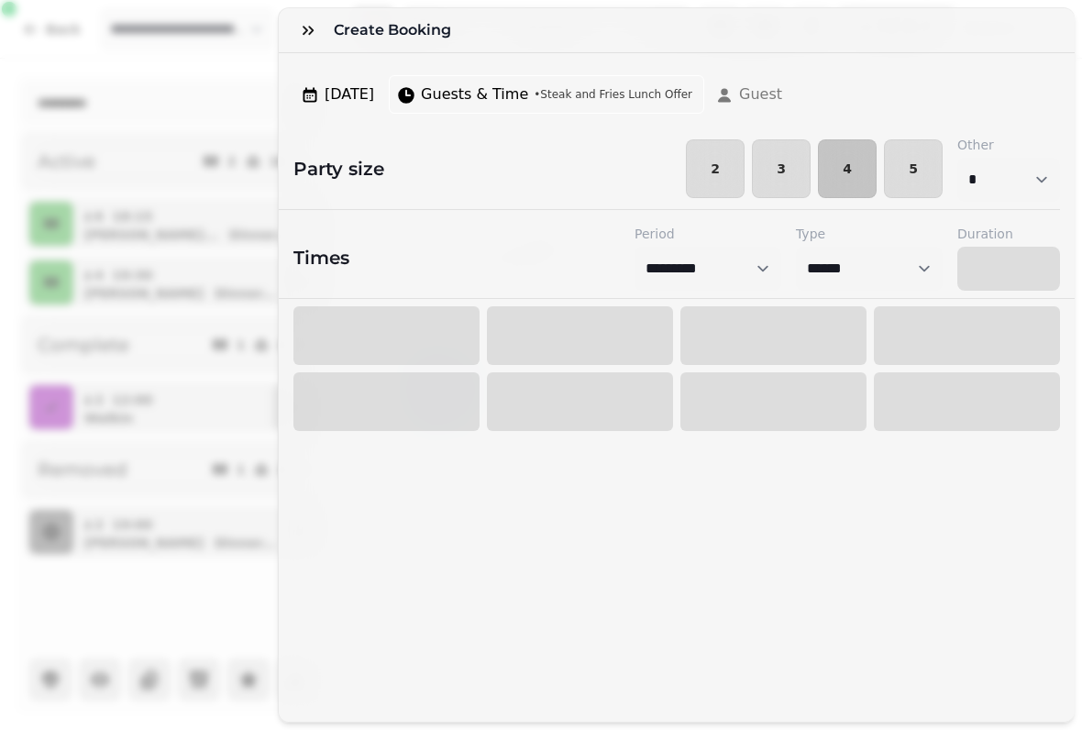
click at [608, 349] on div at bounding box center [580, 335] width 186 height 59
click at [777, 120] on div "[DATE] Guests & Time • Steak and Fries Lunch Offer Guest" at bounding box center [543, 94] width 515 height 53
click at [635, 107] on button "Guests & Time • Steak and Fries Lunch Offer" at bounding box center [547, 94] width 316 height 39
click at [627, 97] on span "• Steak and Fries Lunch Offer" at bounding box center [613, 94] width 159 height 15
click at [528, 94] on span "Guests & Time" at bounding box center [474, 94] width 107 height 22
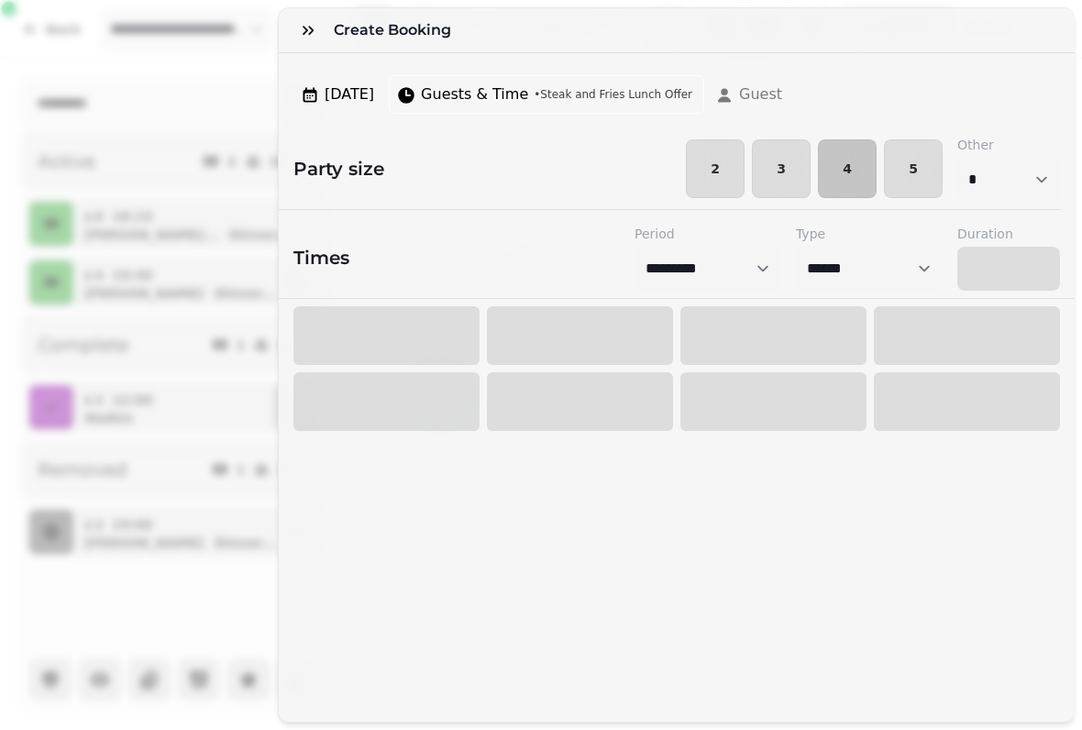
click at [429, 125] on div "[DATE] Guests & Time • Steak and Fries Lunch Offer Guest" at bounding box center [677, 105] width 796 height 75
click at [330, 95] on span "[DATE]" at bounding box center [350, 94] width 50 height 22
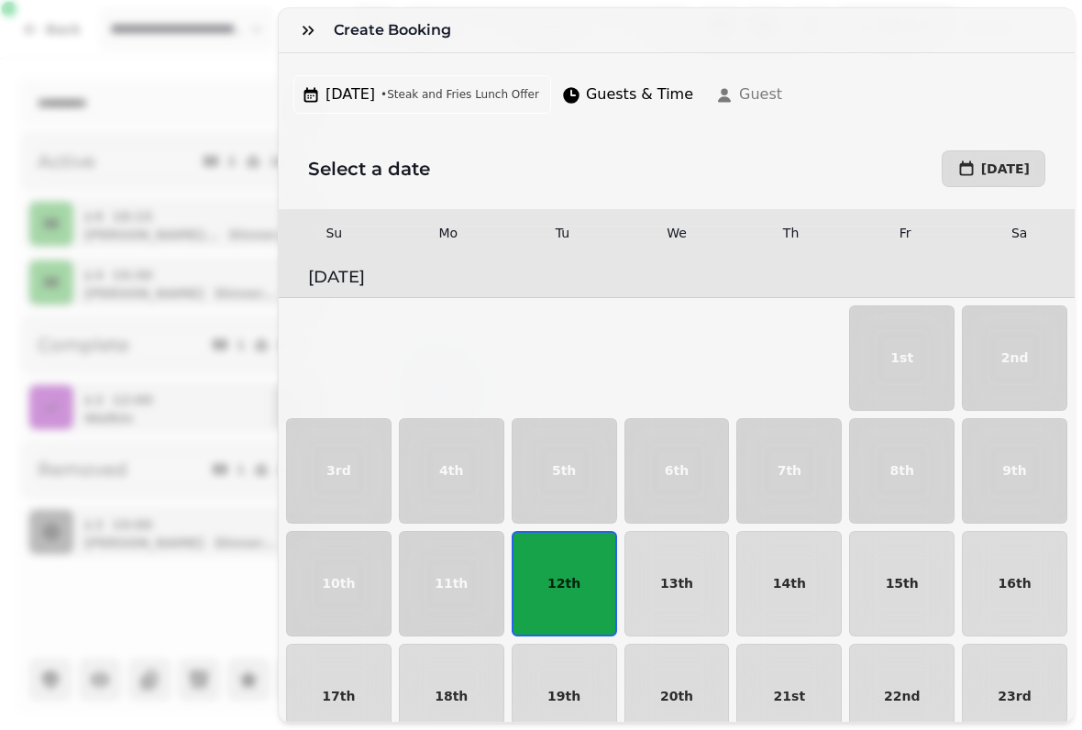
click at [311, 72] on div "[DATE] • Steak and Fries Lunch Offer Guests & Time Guest" at bounding box center [543, 94] width 515 height 53
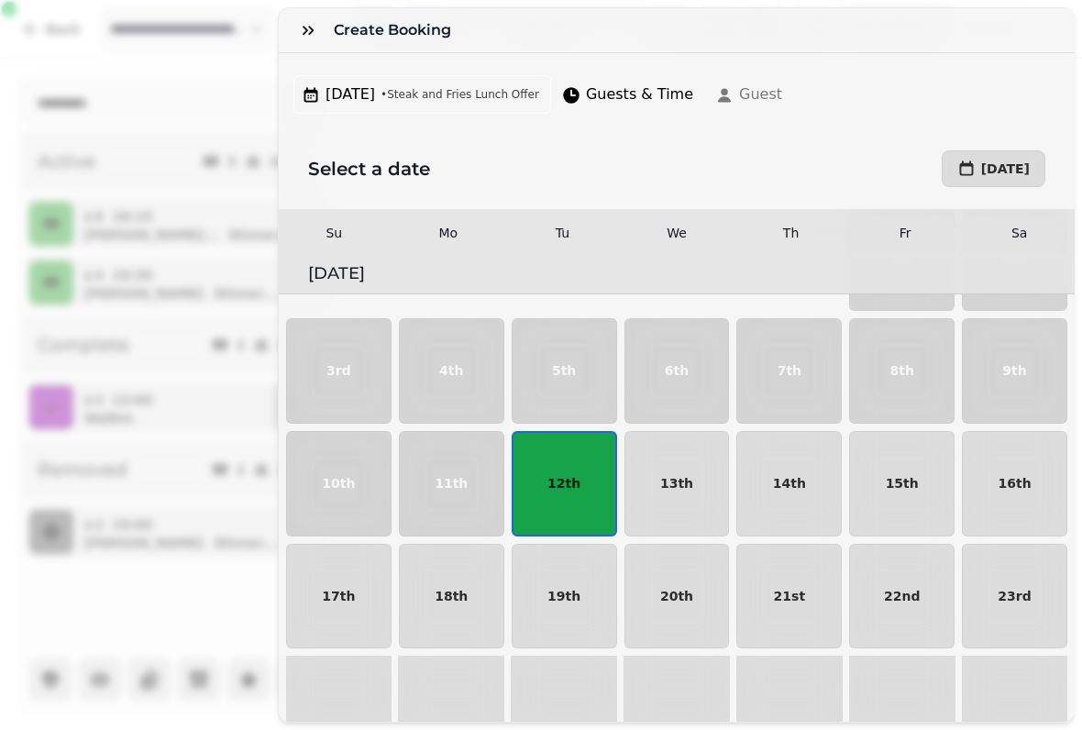
scroll to position [118, 0]
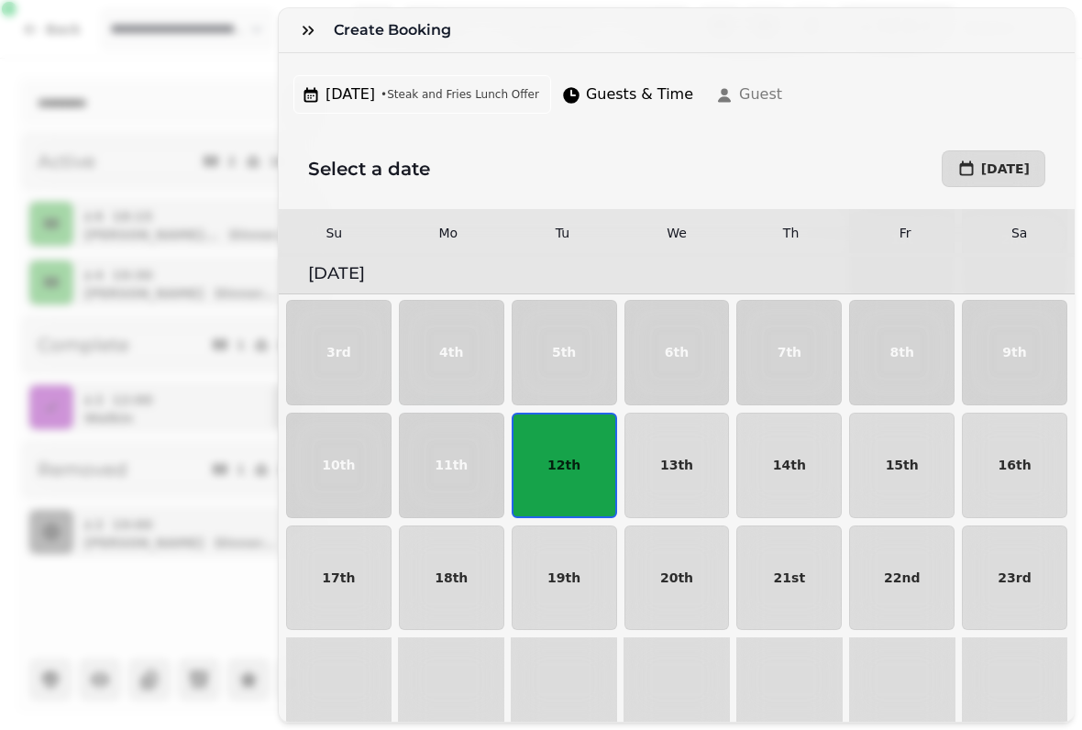
click at [561, 471] on p "12th" at bounding box center [564, 465] width 33 height 13
select select "*"
select select "**********"
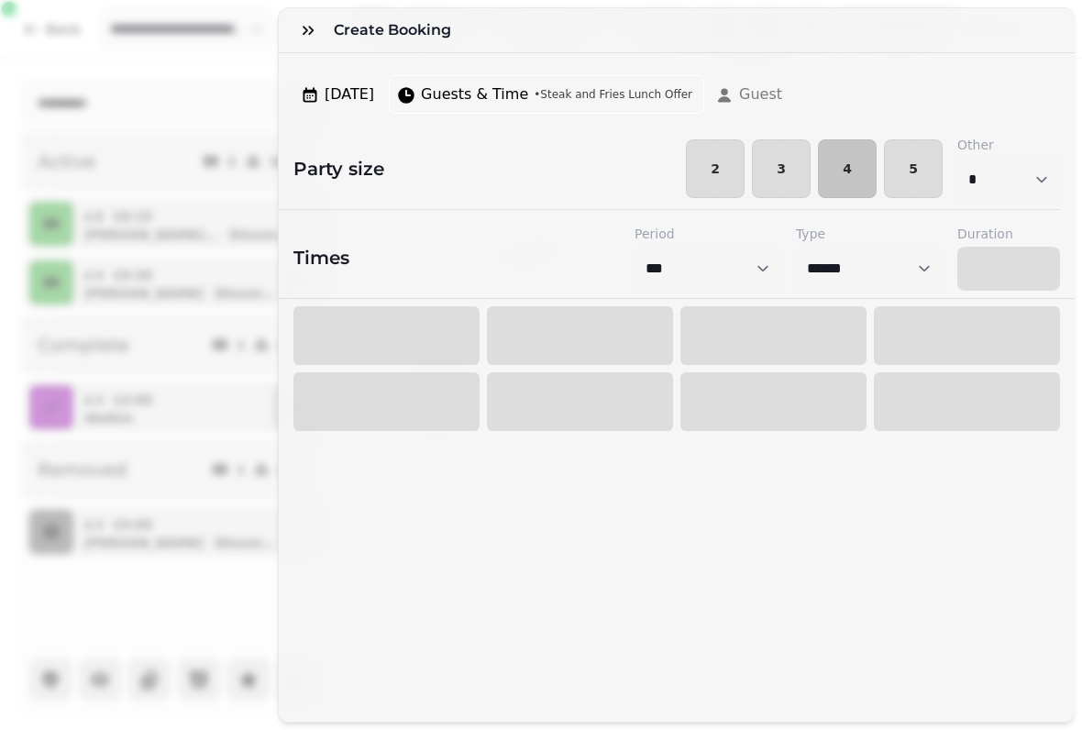
click at [518, 394] on div at bounding box center [580, 401] width 186 height 59
click at [661, 257] on select "*** ******* ********* *******" at bounding box center [708, 269] width 147 height 44
click at [304, 39] on icon "button" at bounding box center [308, 30] width 18 height 18
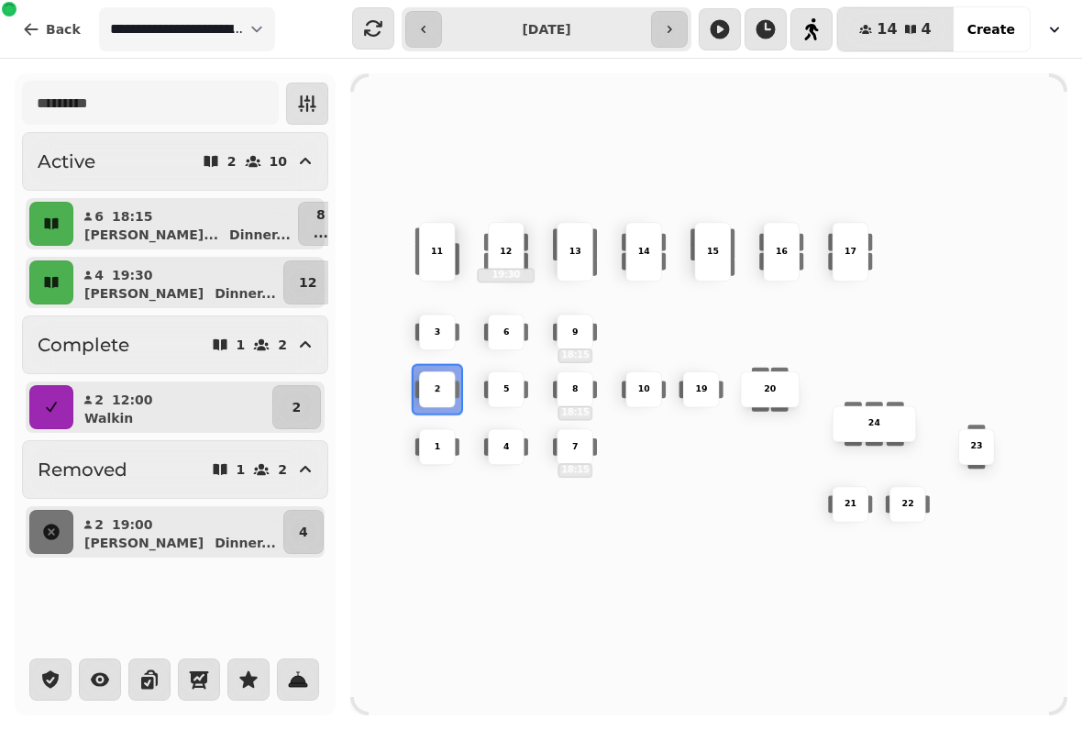
click at [1027, 21] on button "Create" at bounding box center [991, 29] width 77 height 44
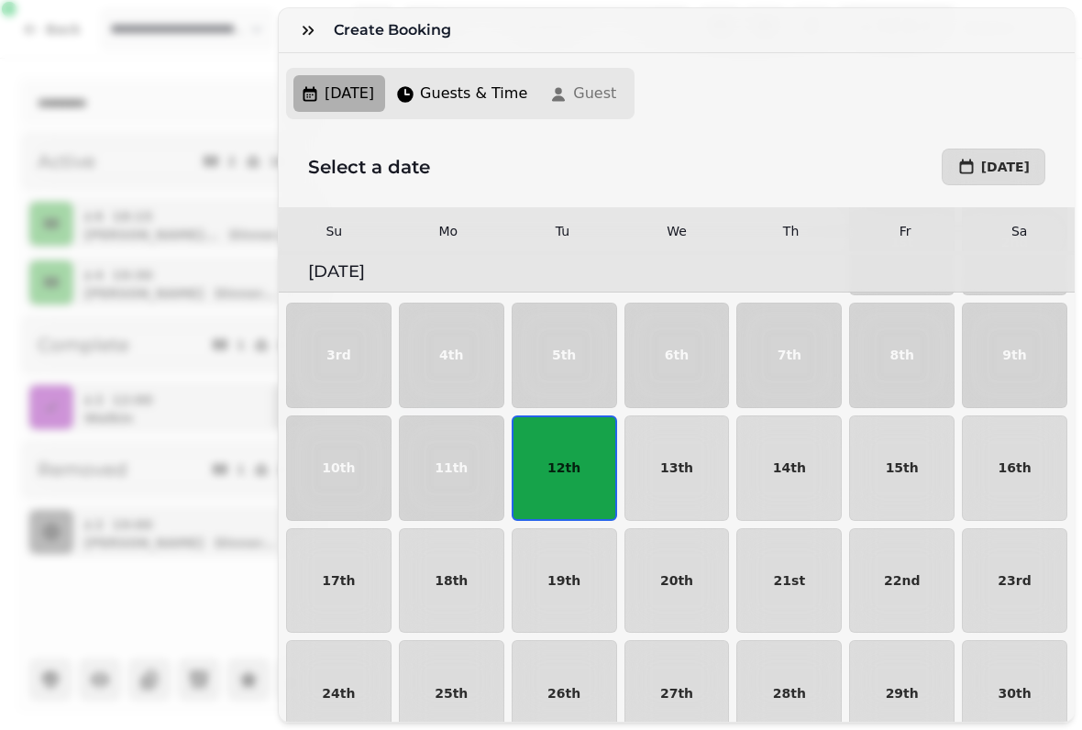
scroll to position [117, 0]
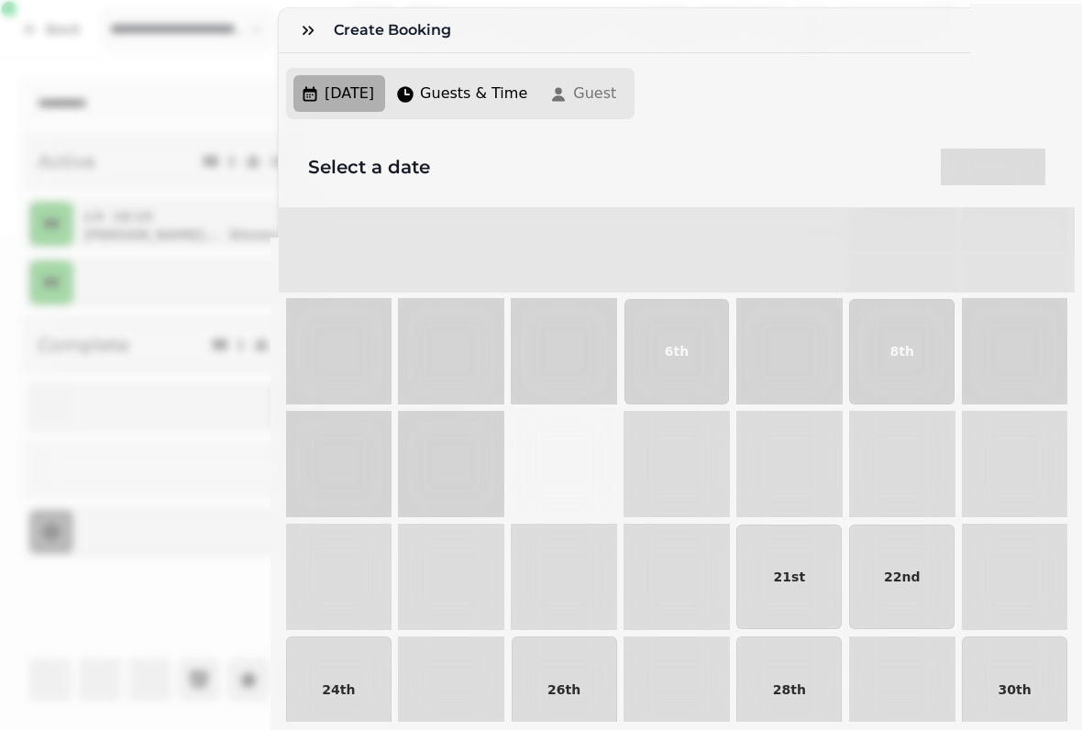
click at [570, 479] on button "12th" at bounding box center [564, 464] width 105 height 105
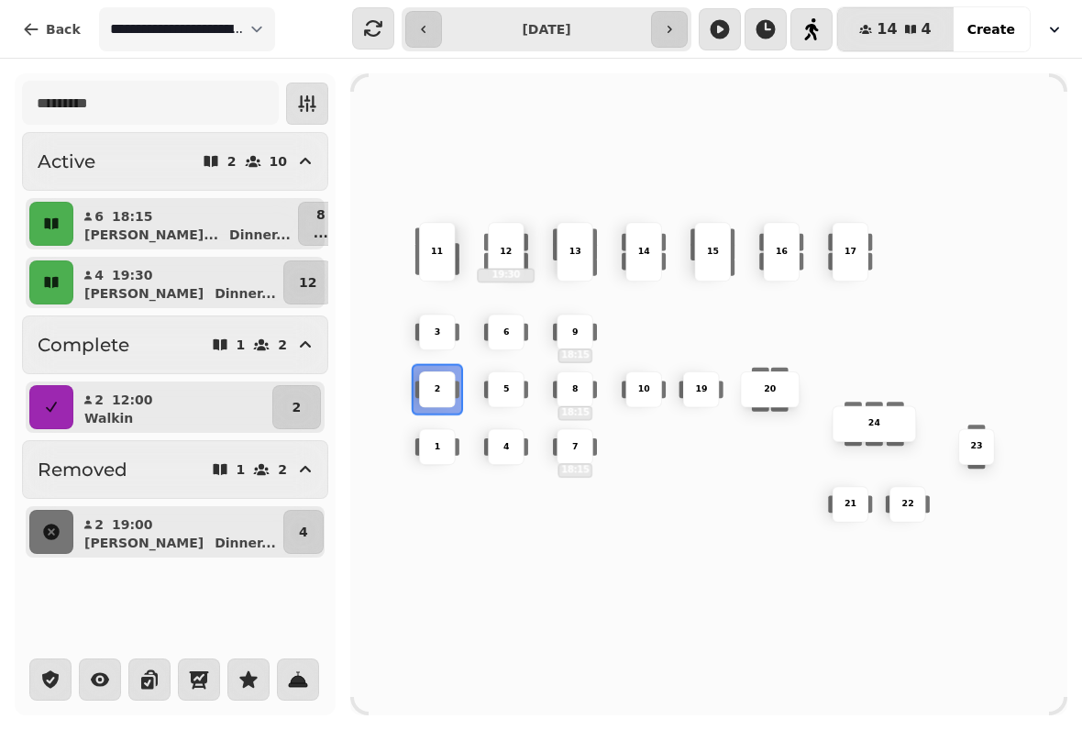
click at [1047, 28] on icon "button" at bounding box center [1055, 29] width 18 height 18
click at [806, 42] on button "button" at bounding box center [812, 29] width 42 height 42
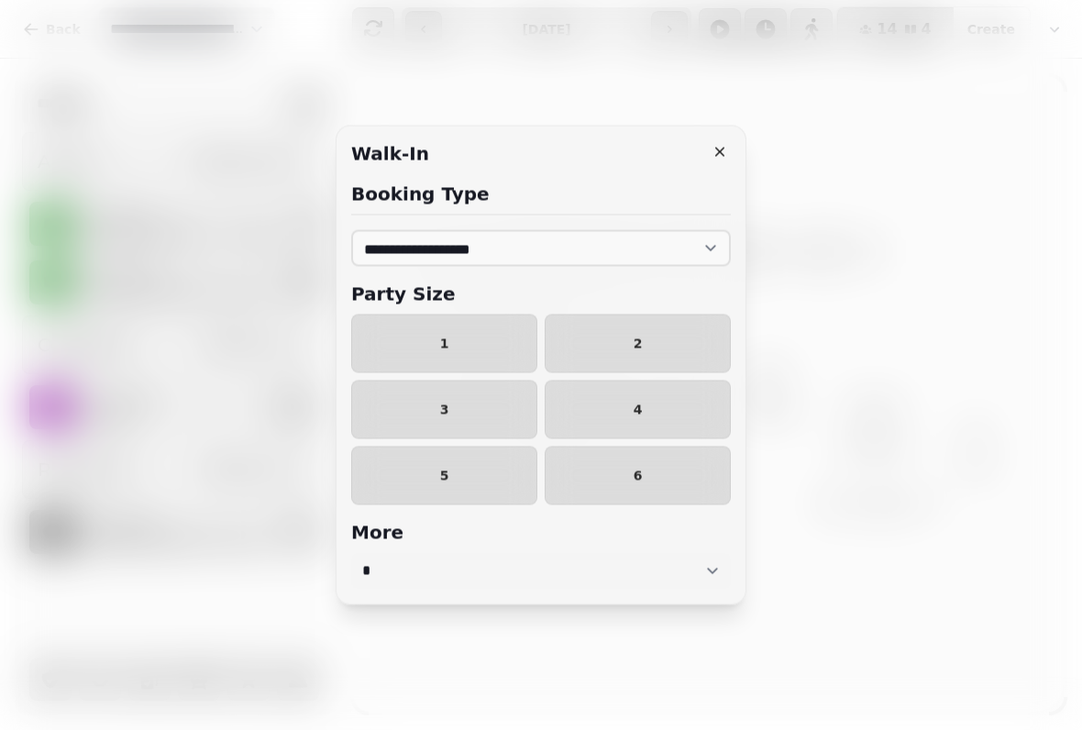
click at [394, 348] on span "1" at bounding box center [444, 344] width 155 height 13
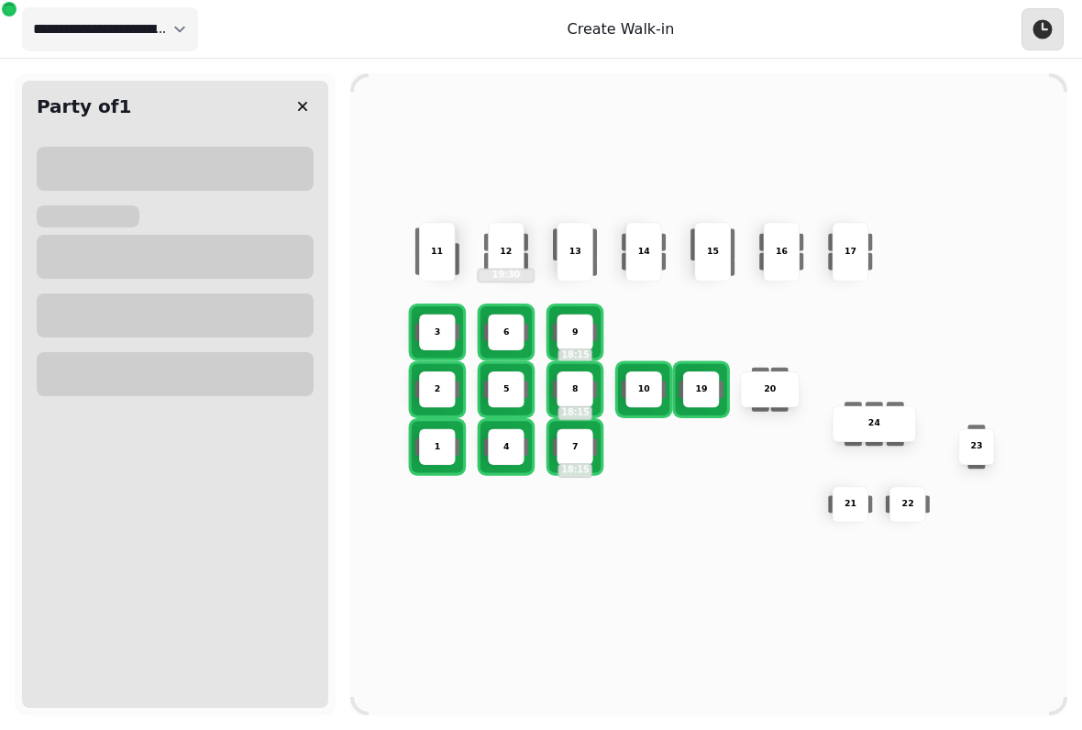
select select "****"
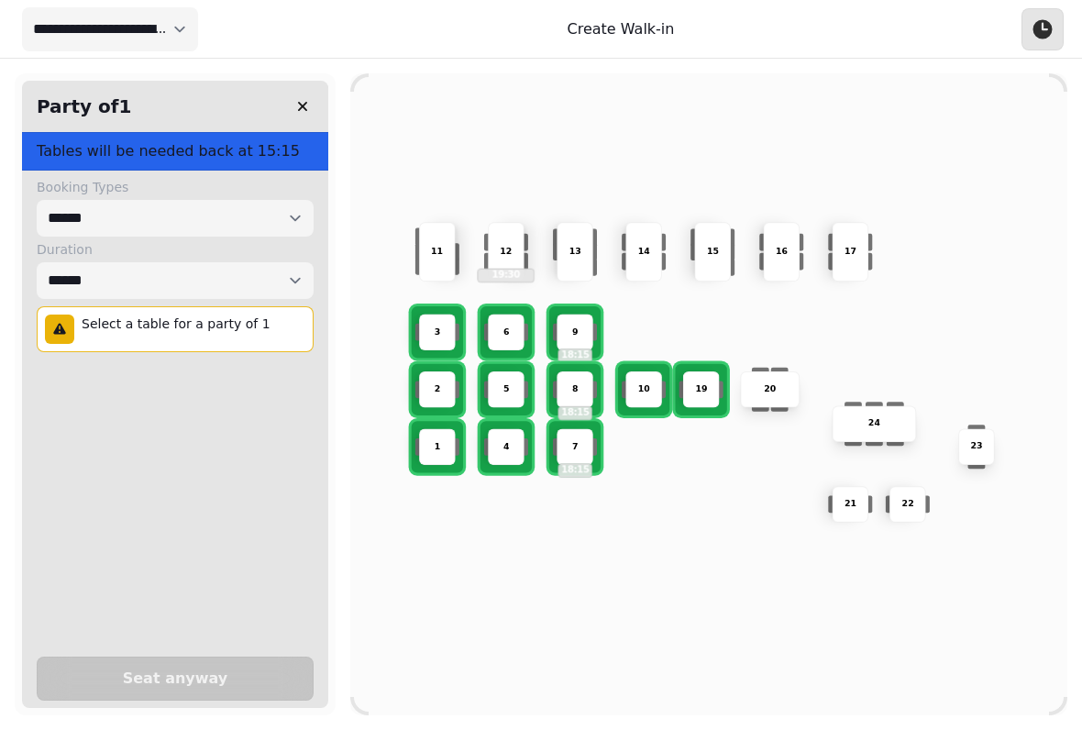
click at [301, 100] on icon "button" at bounding box center [302, 106] width 18 height 18
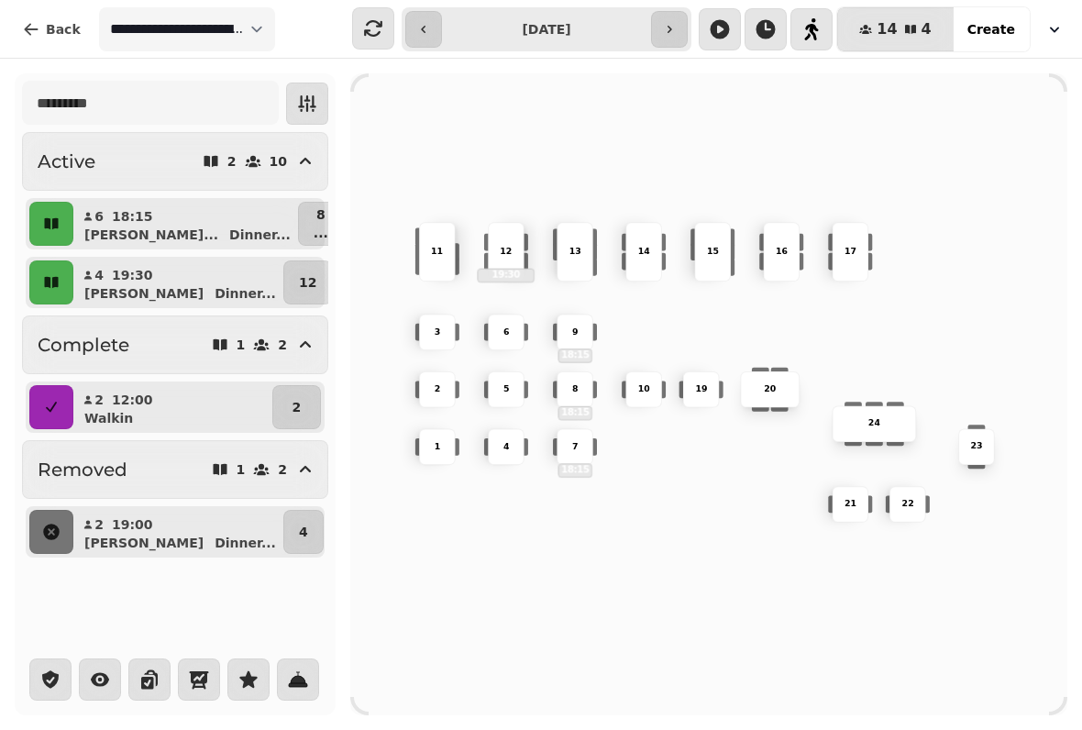
click at [1055, 26] on icon "button" at bounding box center [1055, 29] width 18 height 18
click at [882, 101] on link "List View" at bounding box center [965, 107] width 226 height 33
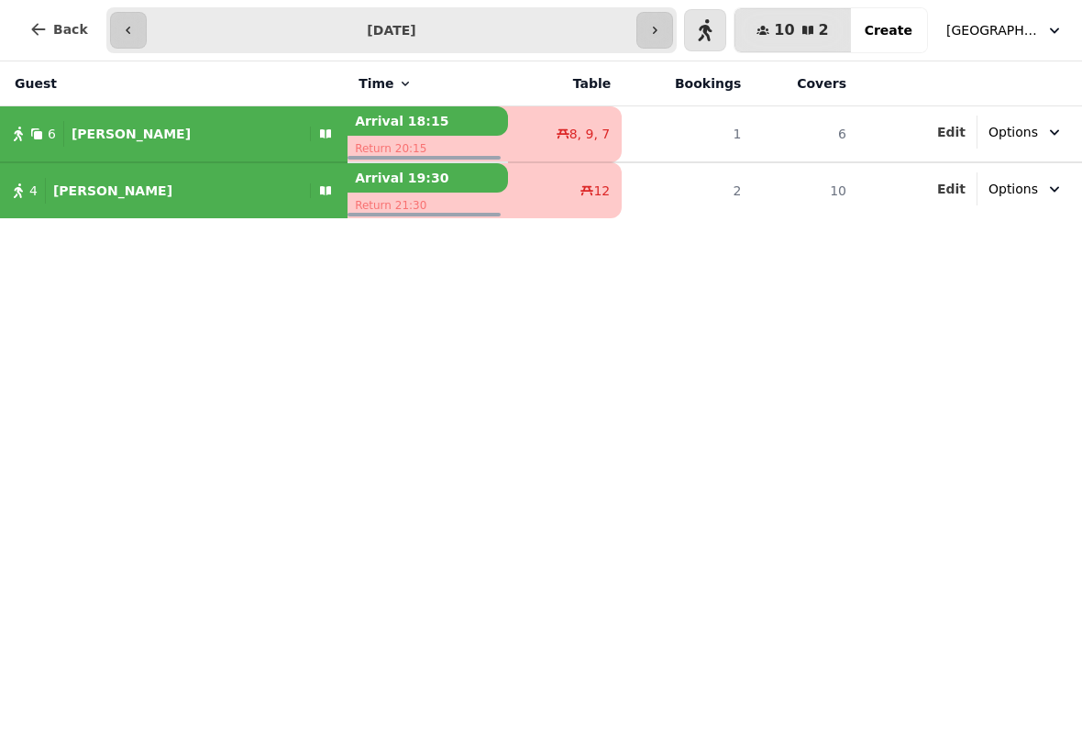
click at [1035, 33] on span "[GEOGRAPHIC_DATA][PERSON_NAME]" at bounding box center [993, 30] width 92 height 18
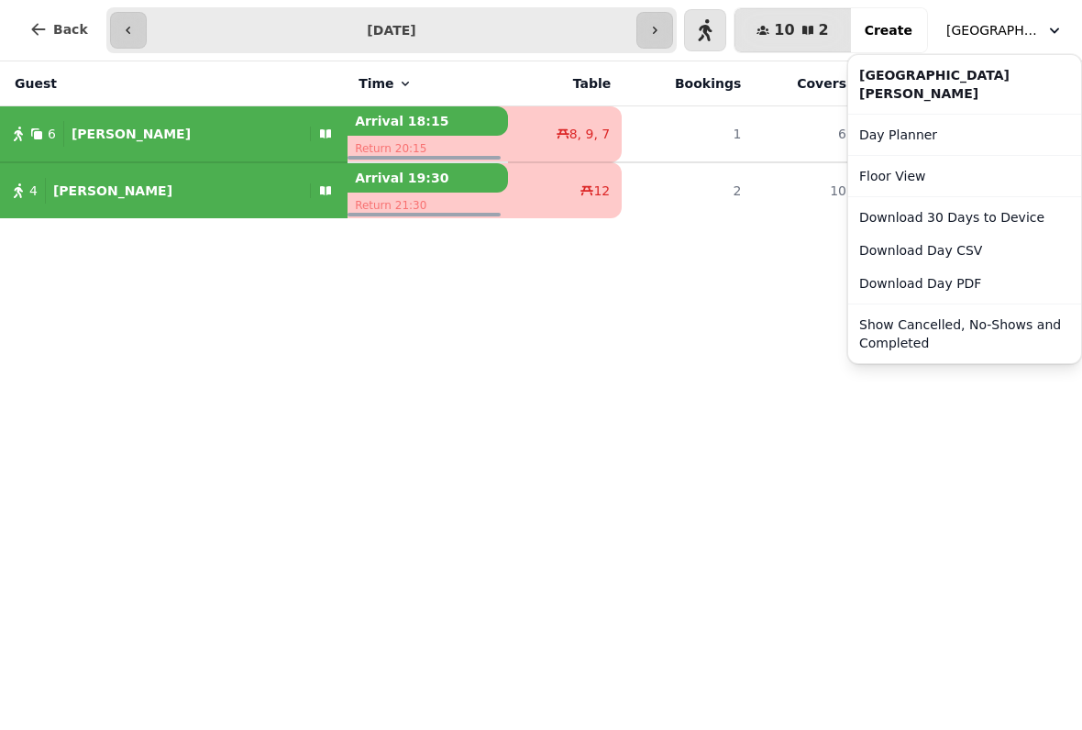
click at [874, 118] on link "Day Planner" at bounding box center [965, 134] width 226 height 33
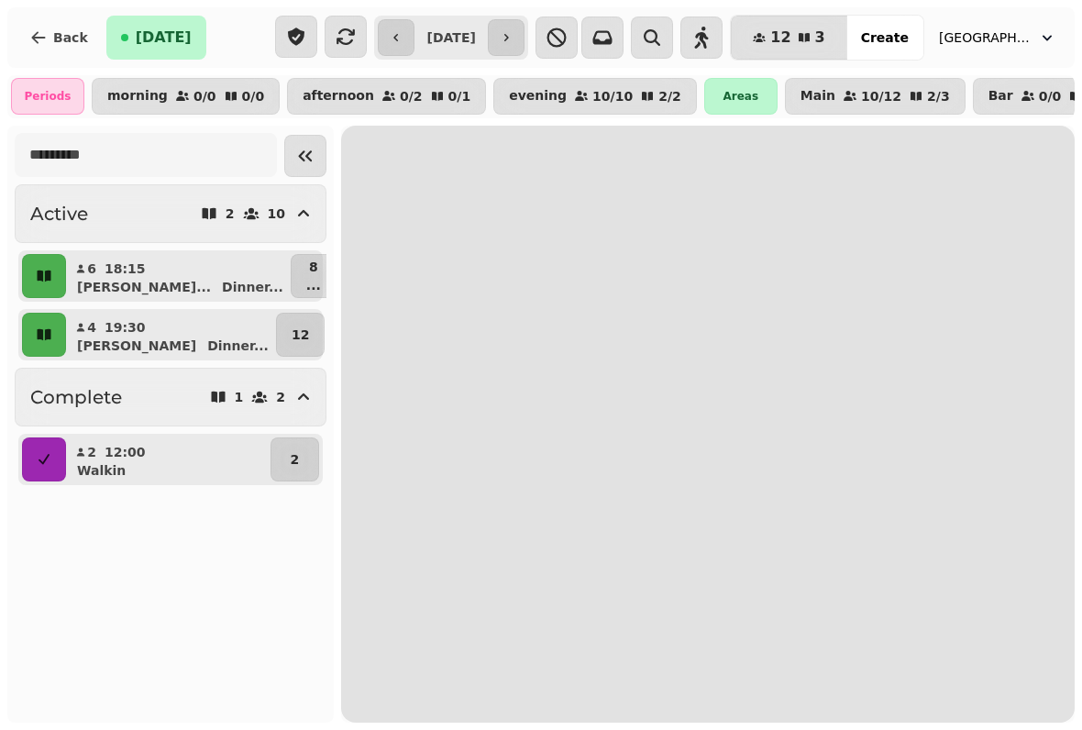
click at [34, 39] on icon "button" at bounding box center [39, 37] width 14 height 12
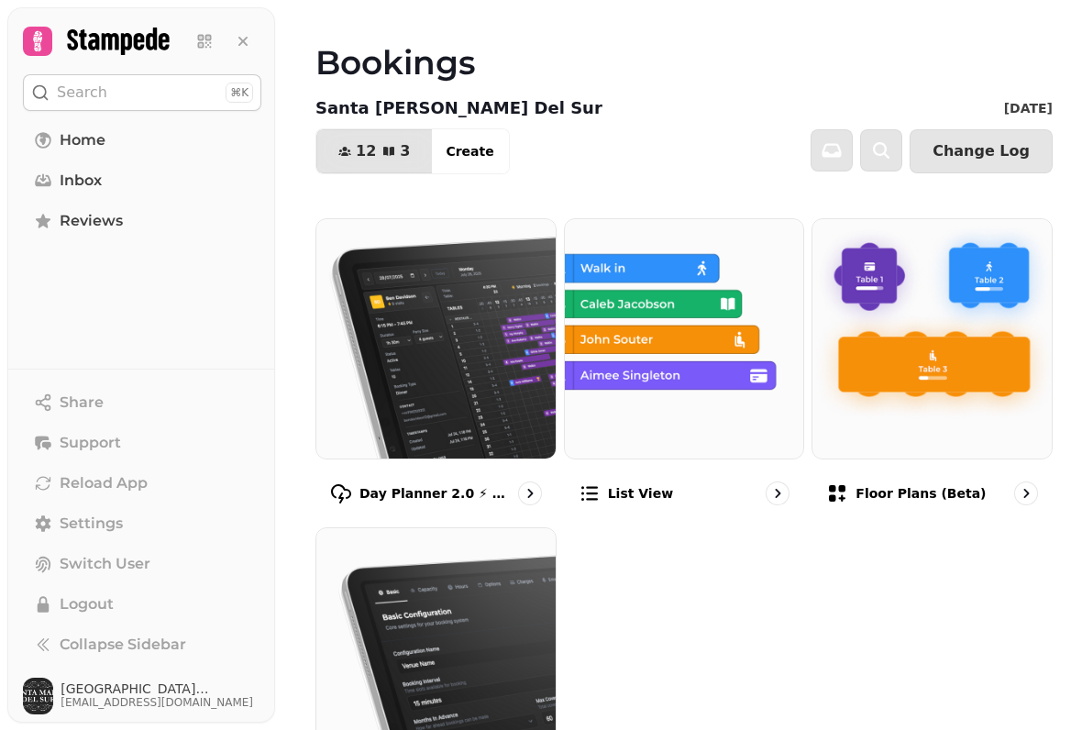
click at [963, 491] on p "Floor Plans (beta)" at bounding box center [921, 493] width 130 height 18
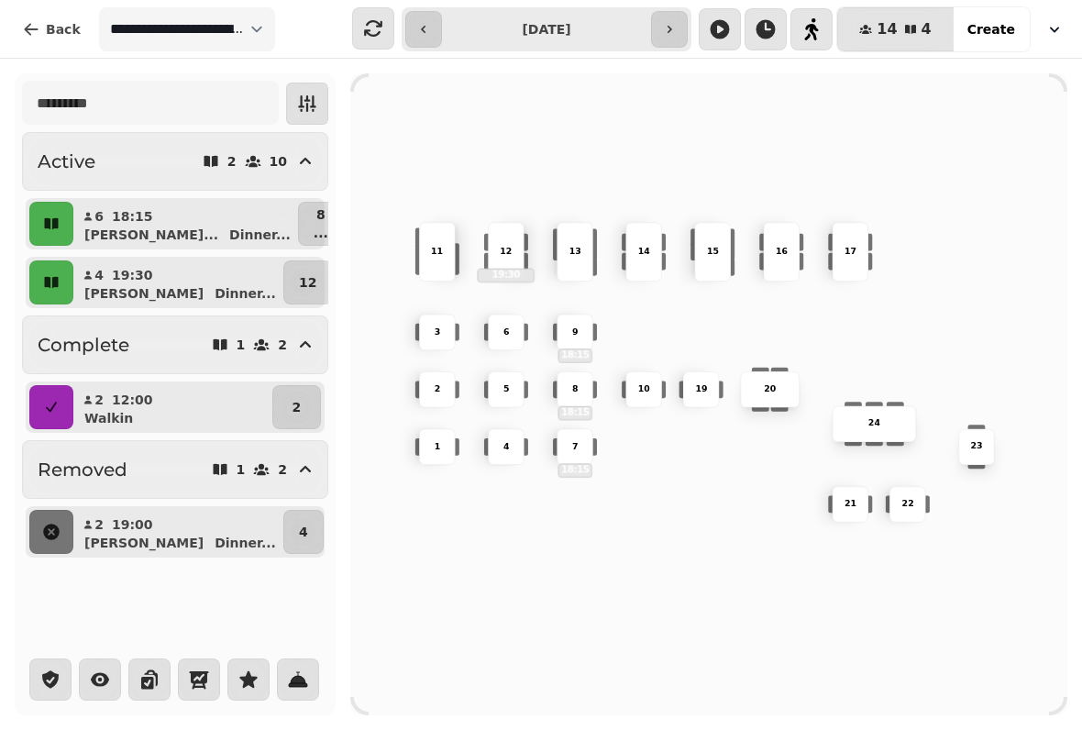
click at [851, 502] on p "21" at bounding box center [851, 504] width 12 height 13
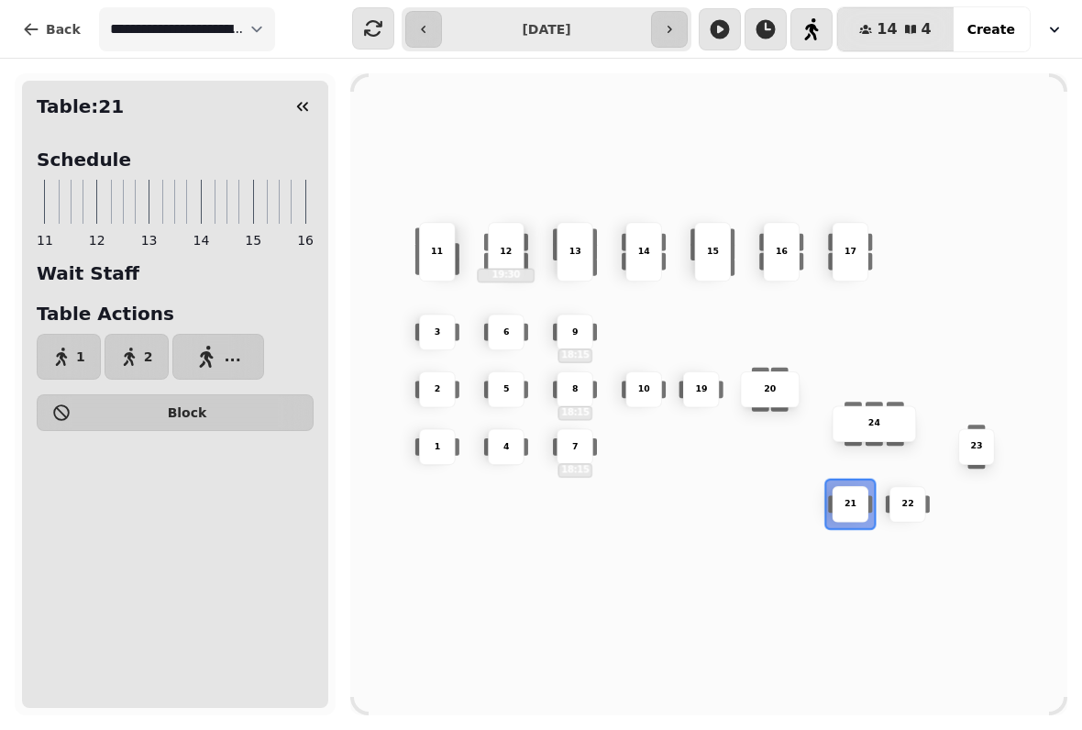
click at [63, 349] on icon "button" at bounding box center [62, 357] width 12 height 18
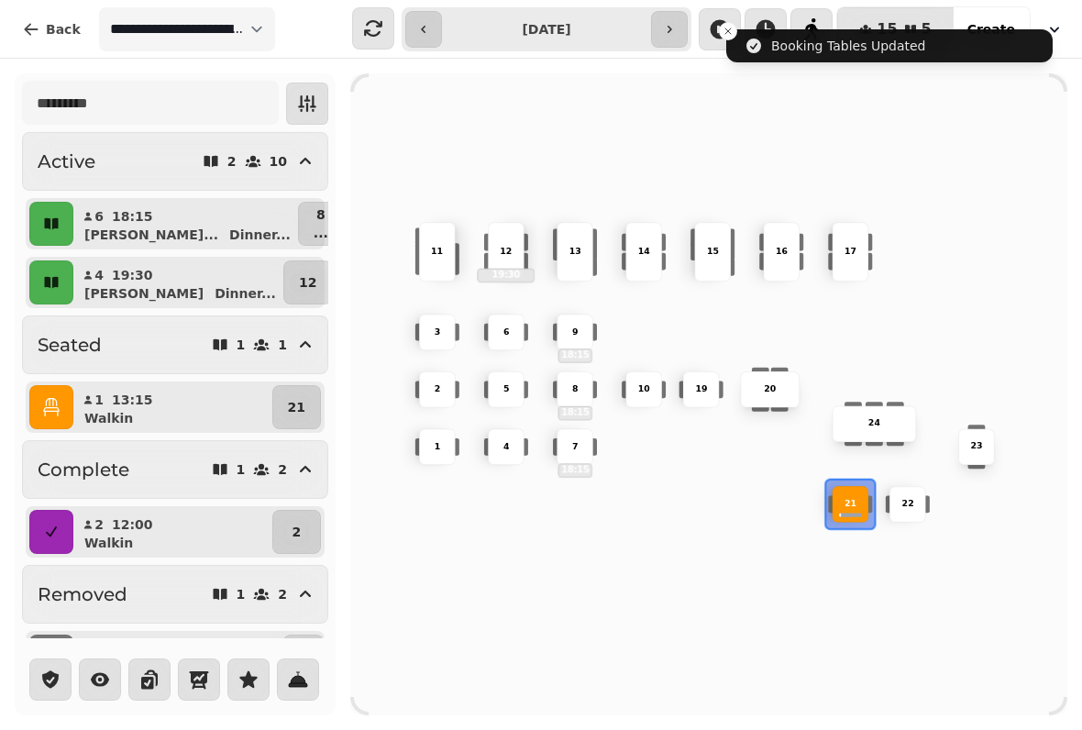
click at [96, 410] on p "Walkin" at bounding box center [108, 418] width 49 height 18
select select "**********"
select select "****"
select select "******"
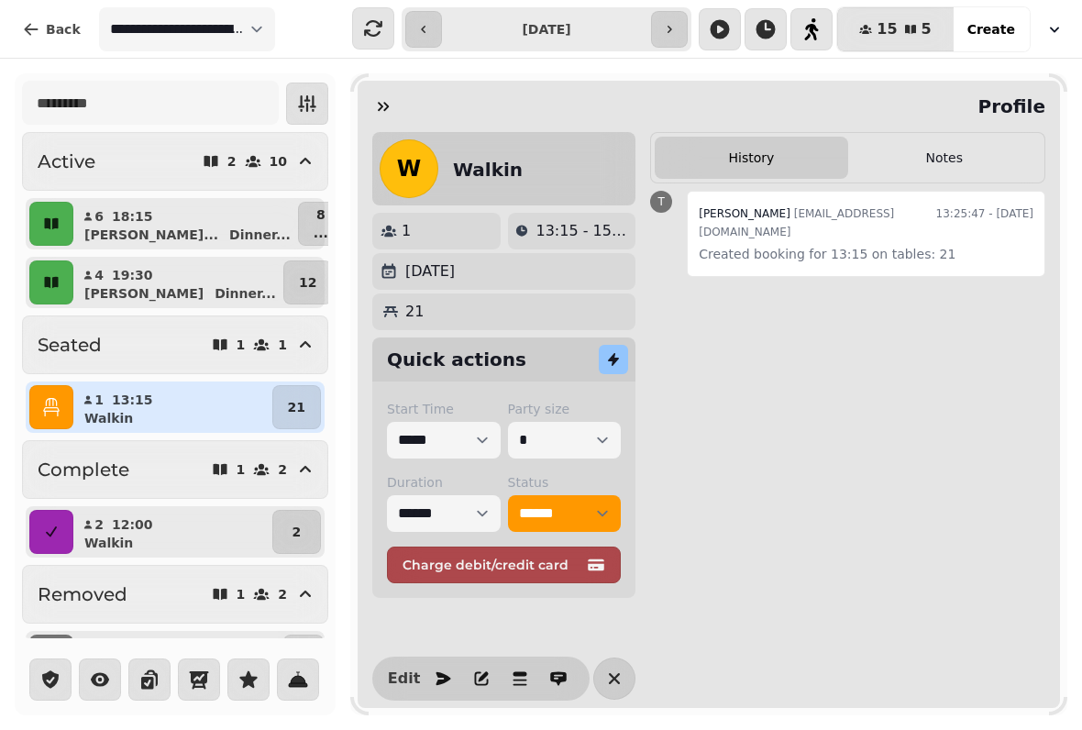
click at [432, 309] on div "21" at bounding box center [504, 312] width 249 height 22
click at [60, 393] on button "button" at bounding box center [51, 407] width 44 height 44
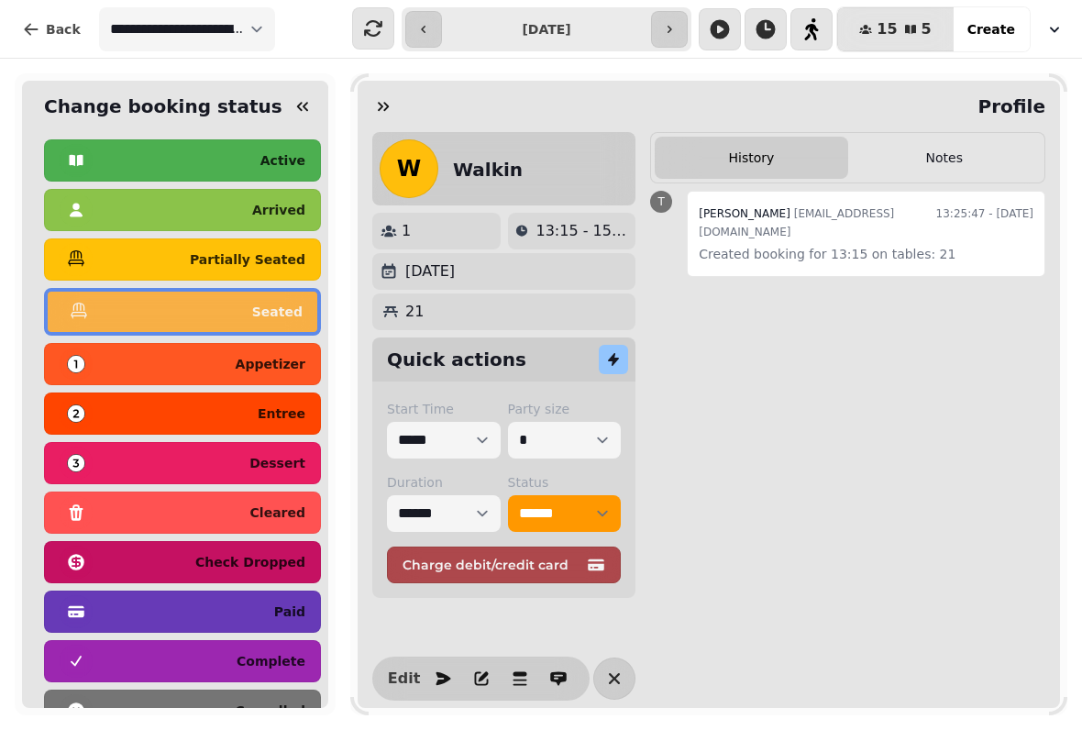
click at [286, 113] on button "button" at bounding box center [302, 106] width 37 height 37
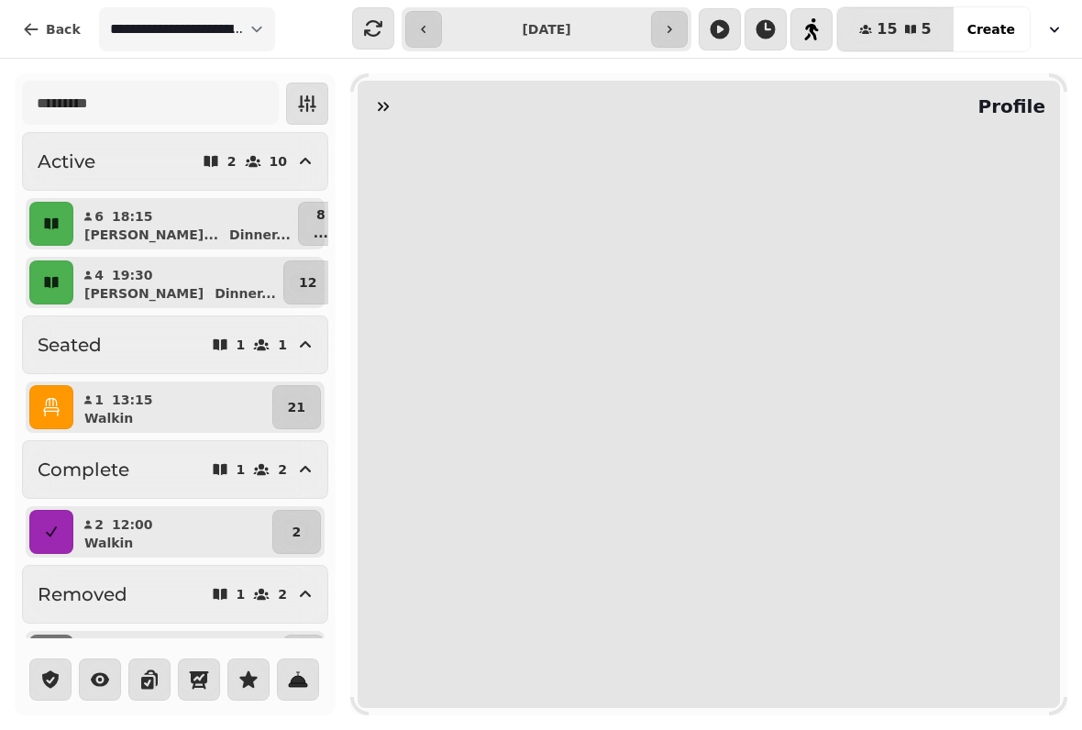
click at [370, 94] on button "button" at bounding box center [383, 106] width 37 height 37
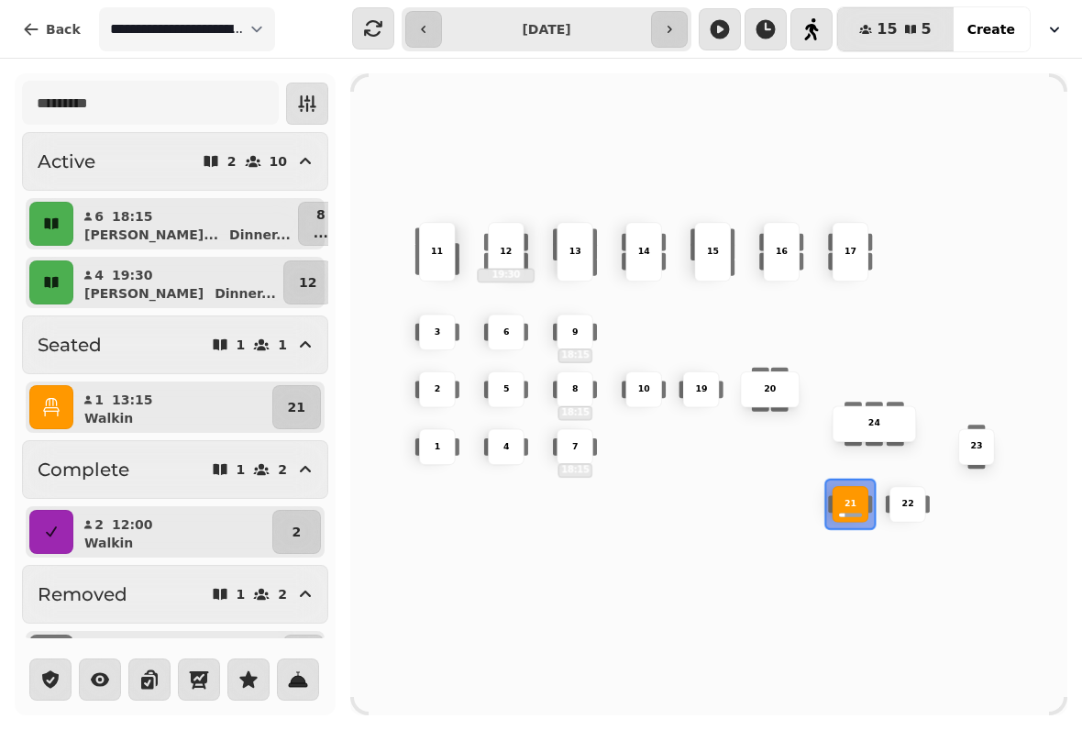
click at [452, 314] on div "3" at bounding box center [437, 332] width 37 height 37
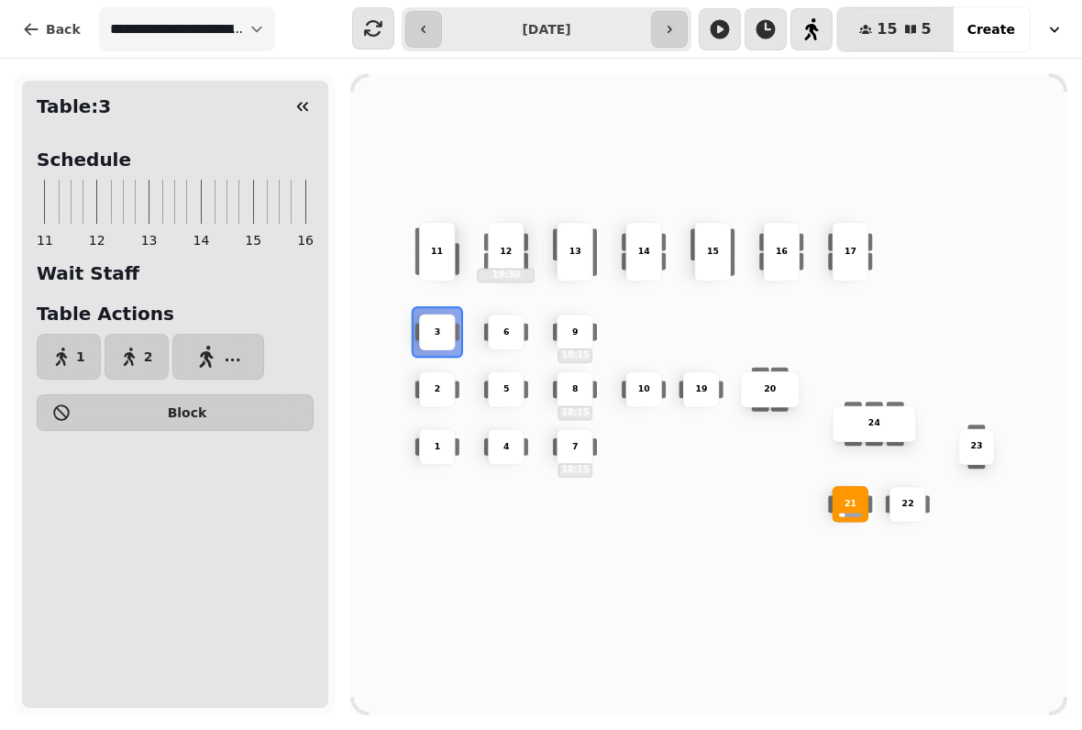
click at [67, 356] on icon "button" at bounding box center [61, 357] width 18 height 18
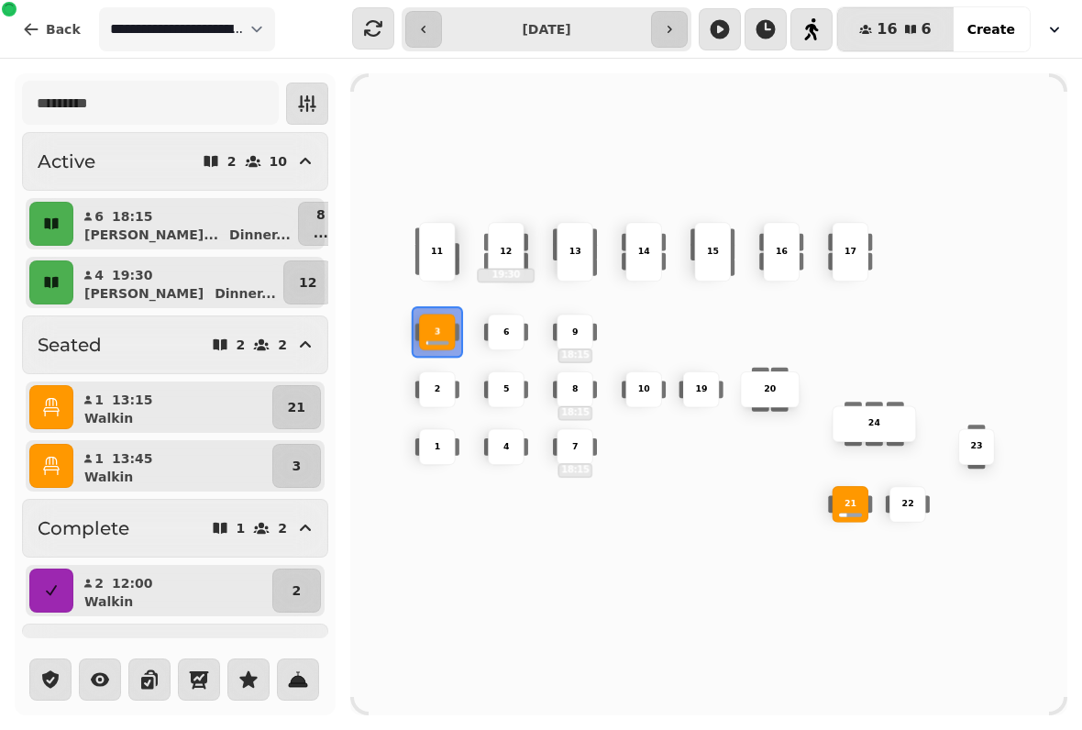
click at [424, 246] on div "11" at bounding box center [438, 252] width 58 height 13
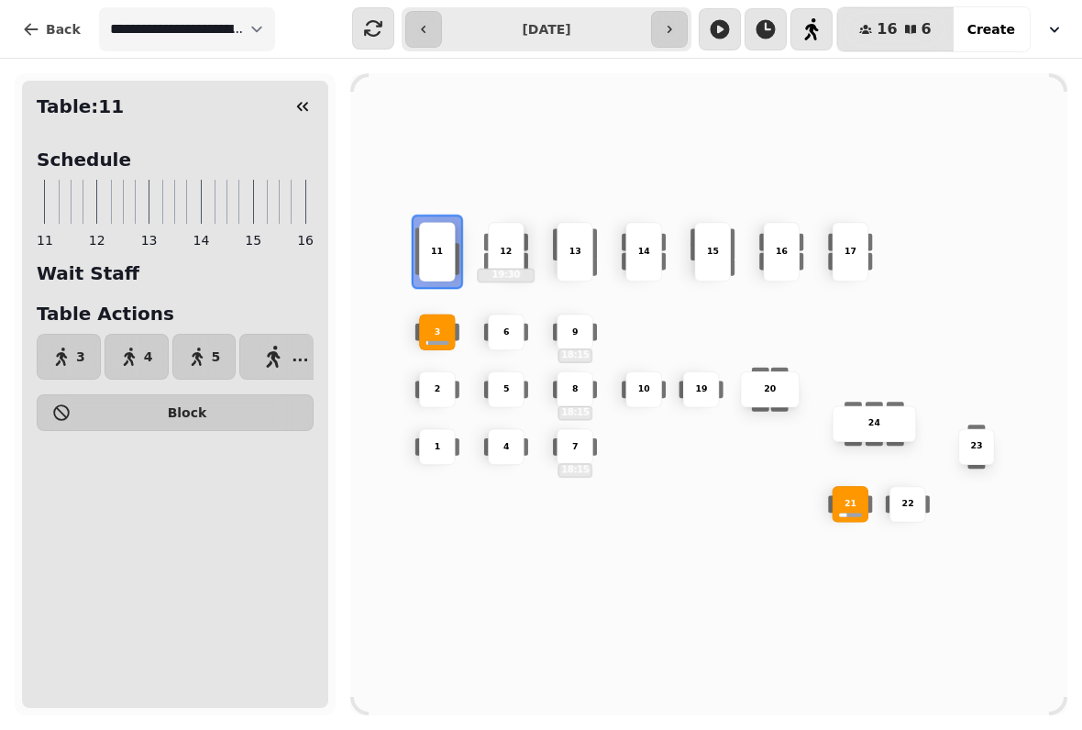
click at [139, 359] on button "4" at bounding box center [137, 357] width 64 height 46
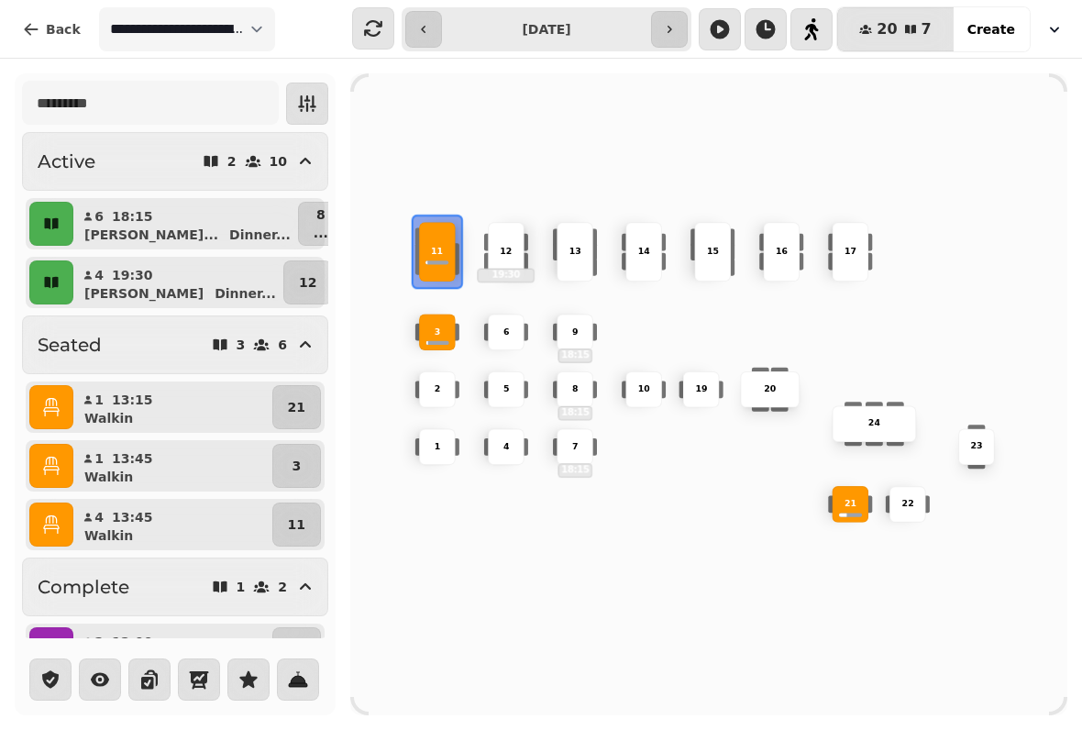
click at [61, 400] on button "button" at bounding box center [51, 407] width 44 height 44
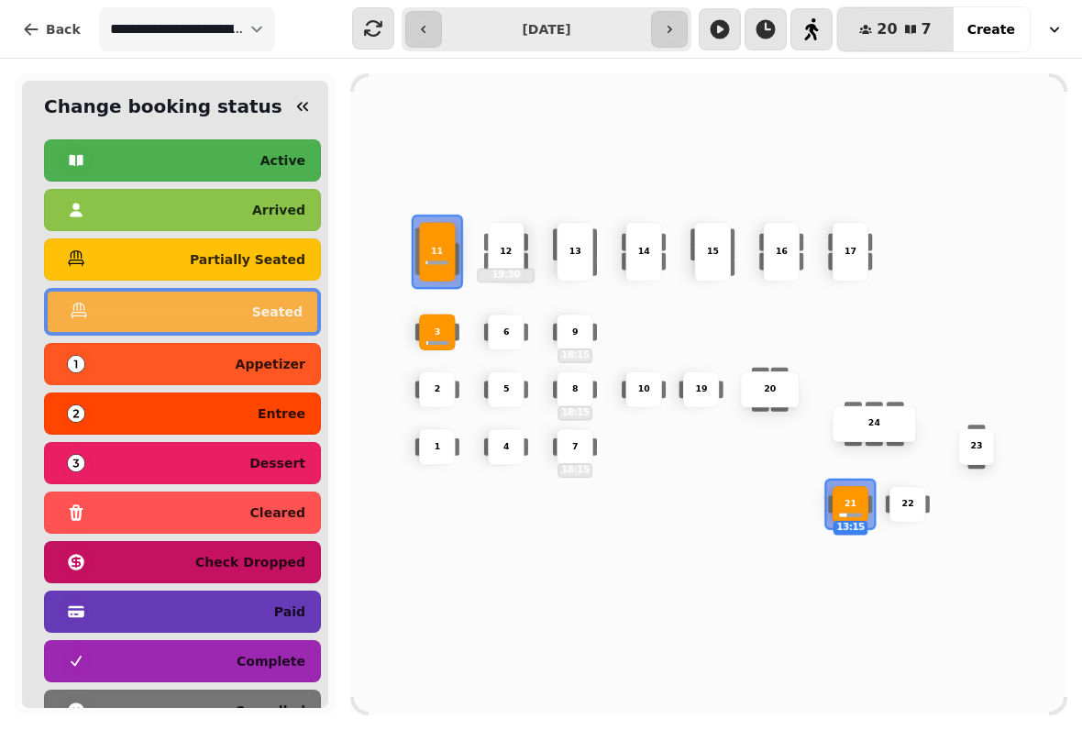
click at [270, 652] on div "complete" at bounding box center [183, 661] width 246 height 29
